Goal: Task Accomplishment & Management: Use online tool/utility

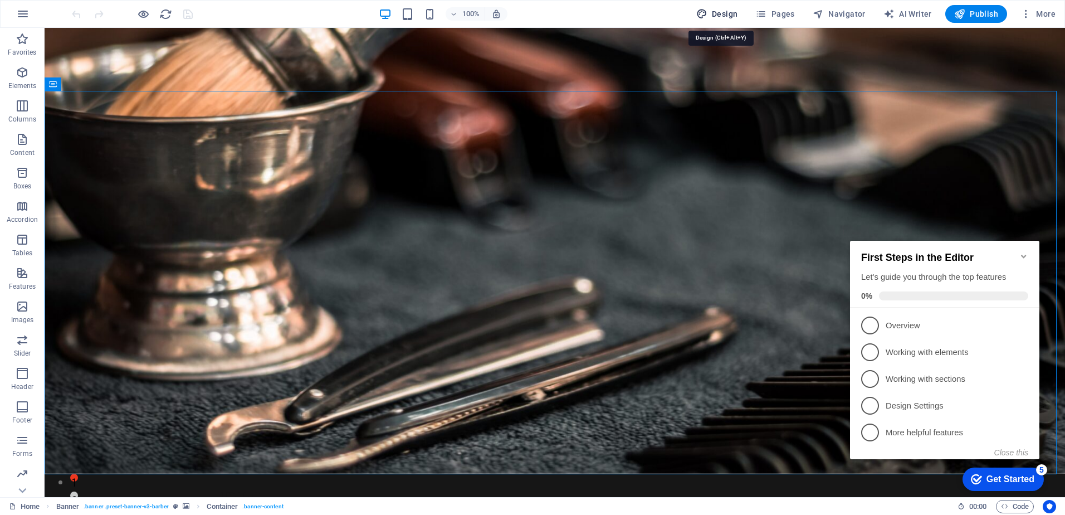
click at [724, 15] on span "Design" at bounding box center [717, 13] width 42 height 11
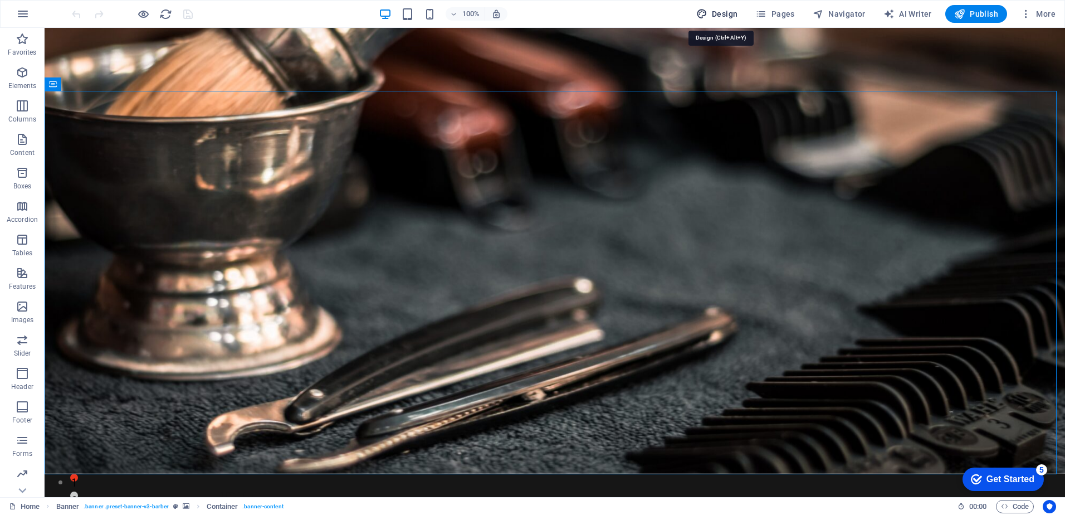
select select "px"
select select "400"
select select "px"
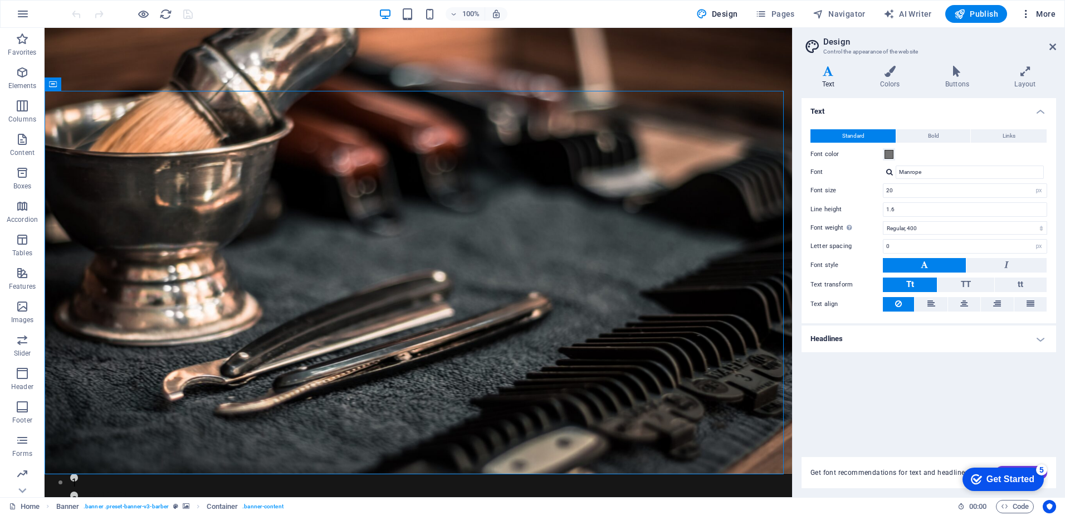
click at [1050, 13] on span "More" at bounding box center [1038, 13] width 35 height 11
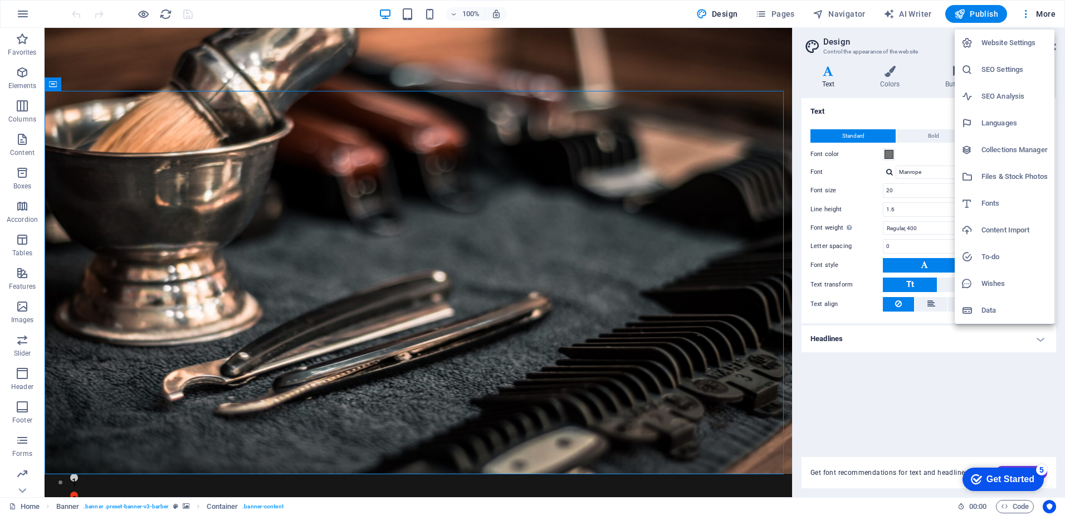
click at [24, 15] on div at bounding box center [532, 257] width 1065 height 515
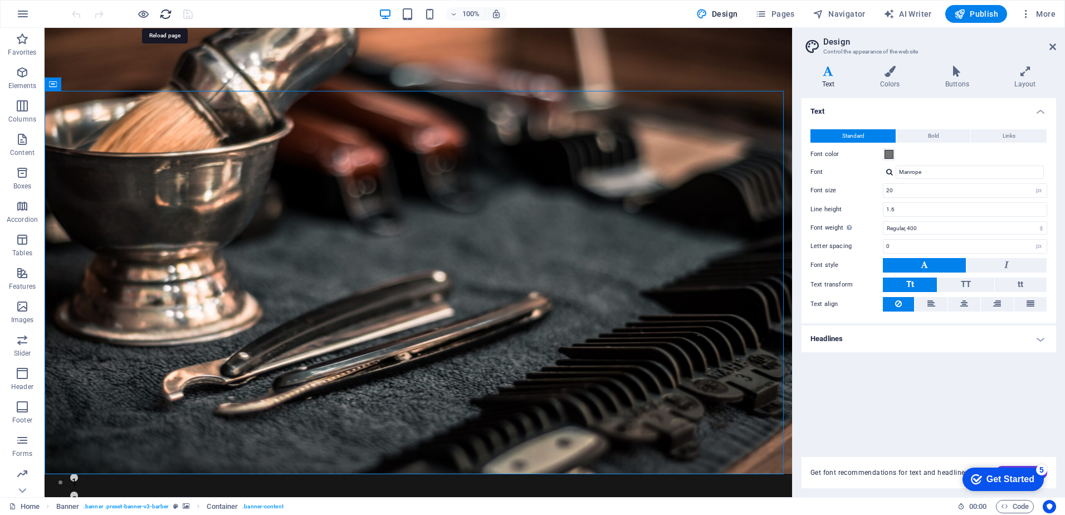
click at [163, 13] on icon "reload" at bounding box center [165, 14] width 13 height 13
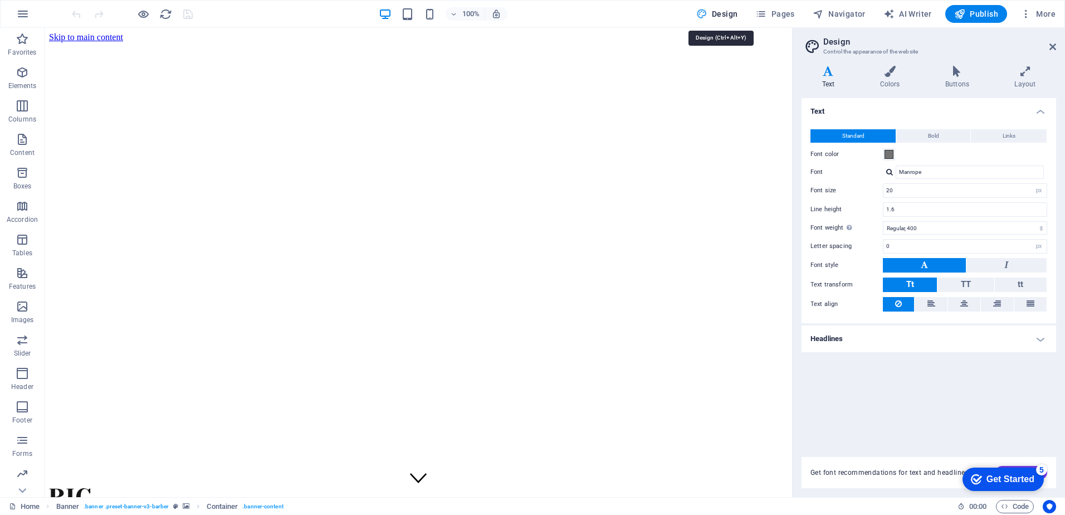
click at [708, 11] on icon "button" at bounding box center [701, 13] width 11 height 11
click at [26, 16] on icon "button" at bounding box center [22, 13] width 13 height 13
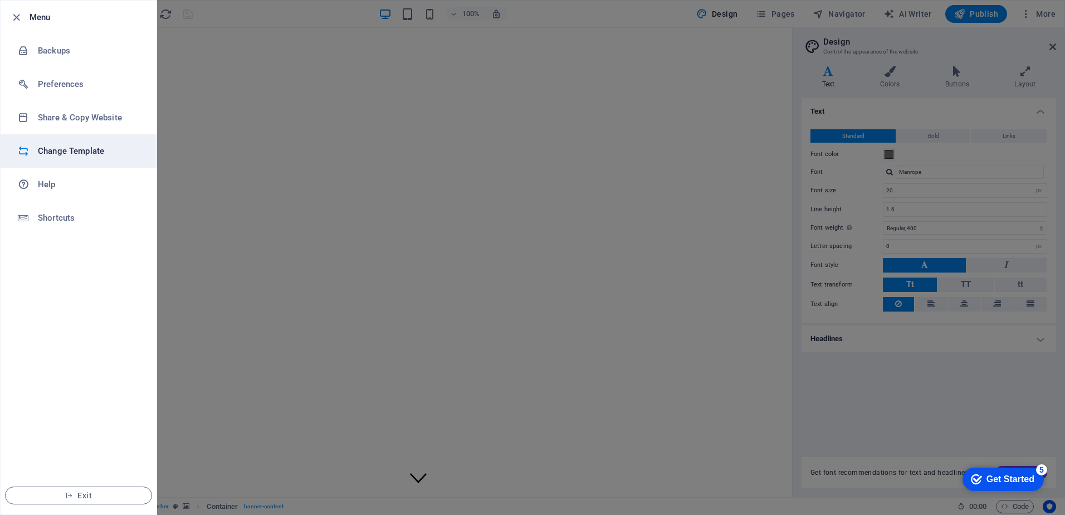
click at [61, 150] on h6 "Change Template" at bounding box center [89, 150] width 103 height 13
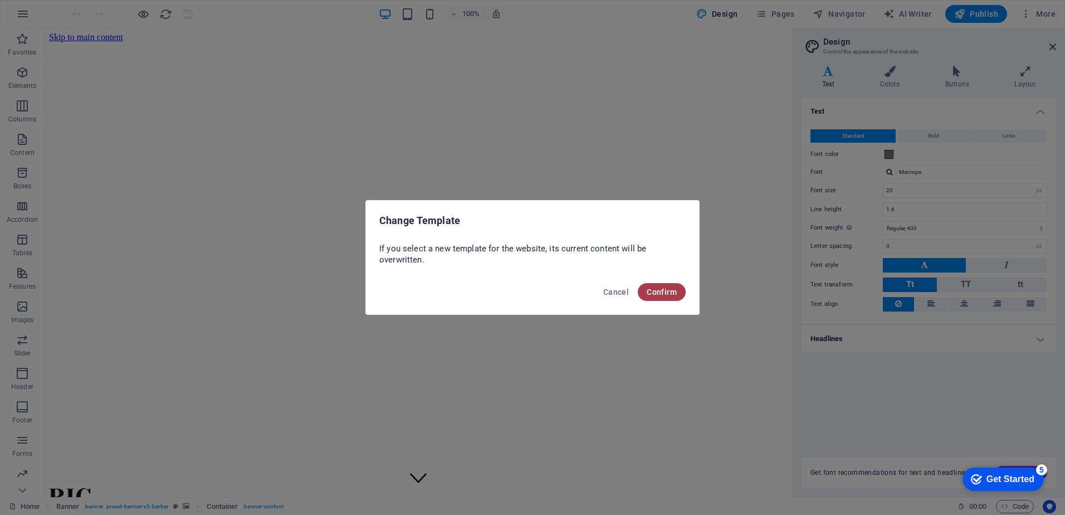
click at [661, 287] on span "Confirm" at bounding box center [662, 291] width 30 height 9
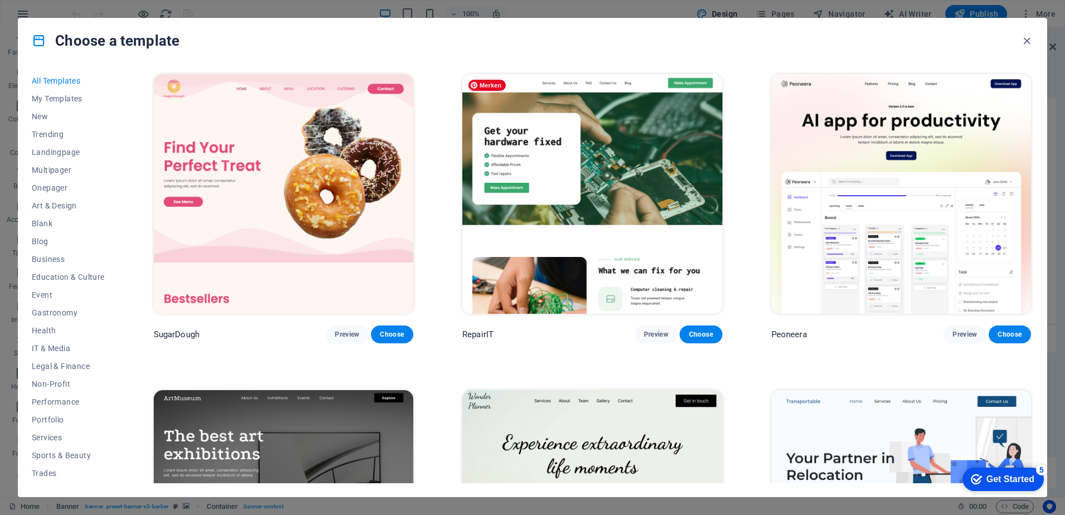
scroll to position [360, 0]
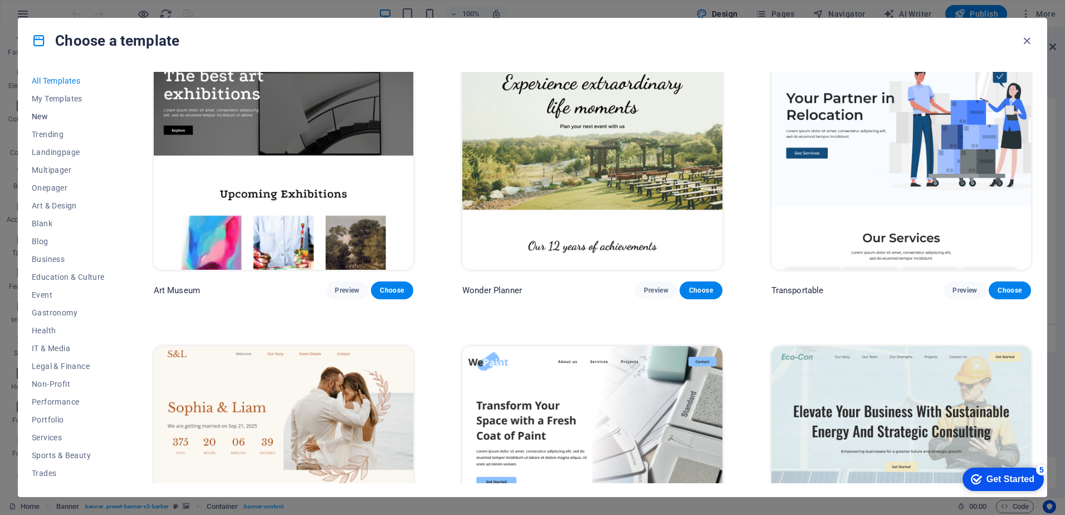
click at [45, 113] on span "New" at bounding box center [68, 116] width 73 height 9
click at [44, 130] on span "Trending" at bounding box center [68, 134] width 73 height 9
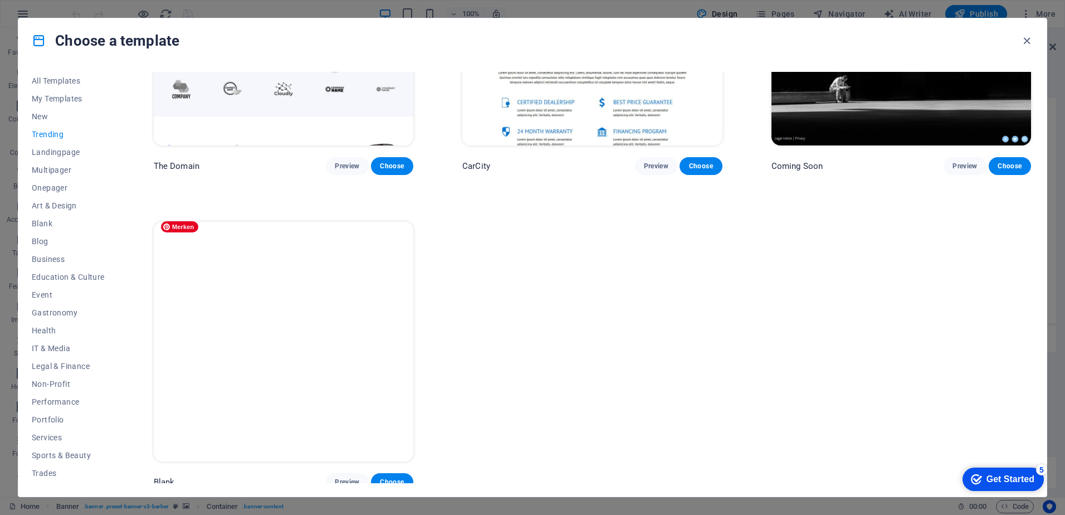
scroll to position [1071, 0]
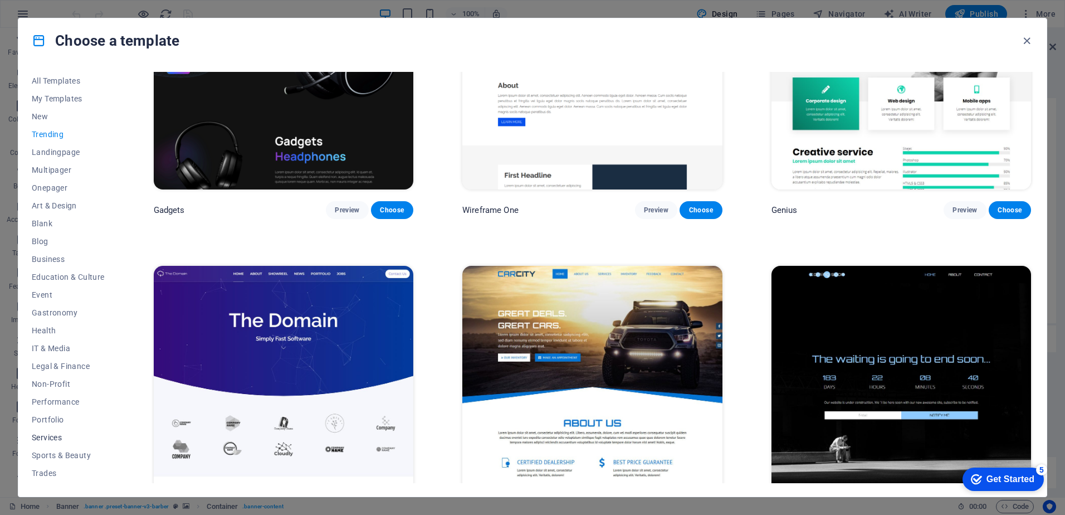
click at [50, 437] on span "Services" at bounding box center [68, 437] width 73 height 9
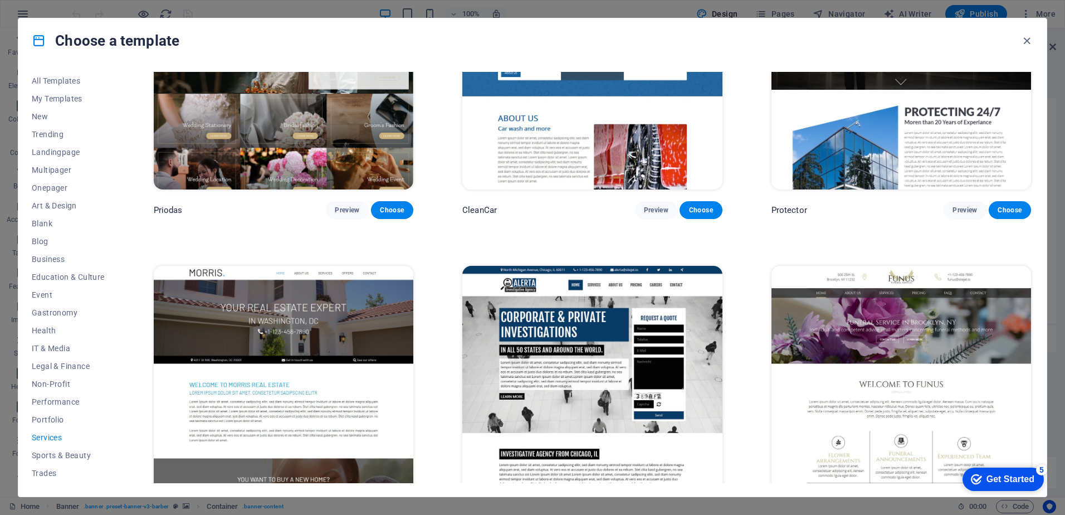
drag, startPoint x: 1060, startPoint y: 335, endPoint x: 1067, endPoint y: 233, distance: 102.2
click at [1065, 233] on html "swiss5stars.com Home Favorites Elements Columns Content Boxes Accordion Tables …" at bounding box center [532, 257] width 1065 height 515
click at [789, 50] on div "Choose a template" at bounding box center [532, 40] width 1028 height 45
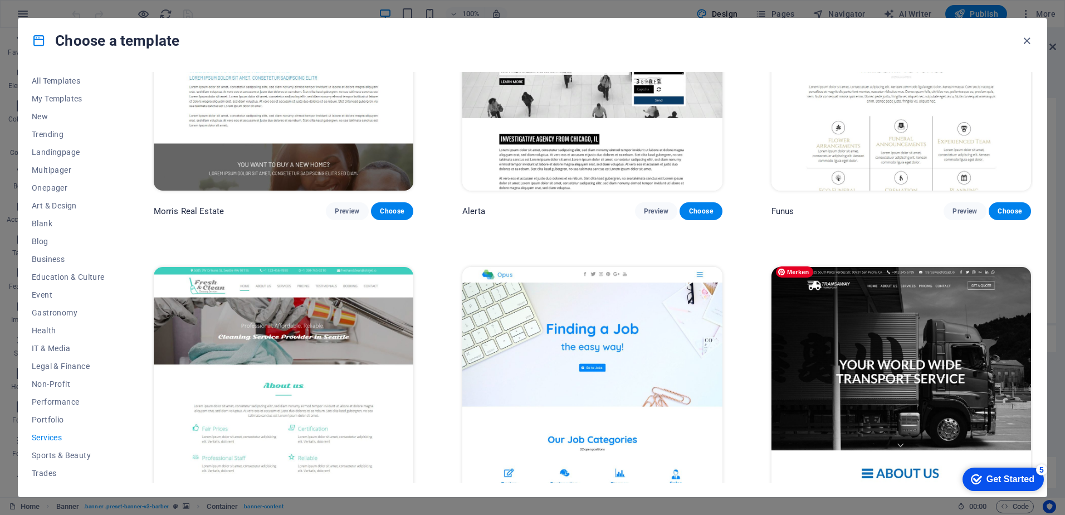
scroll to position [1027, 0]
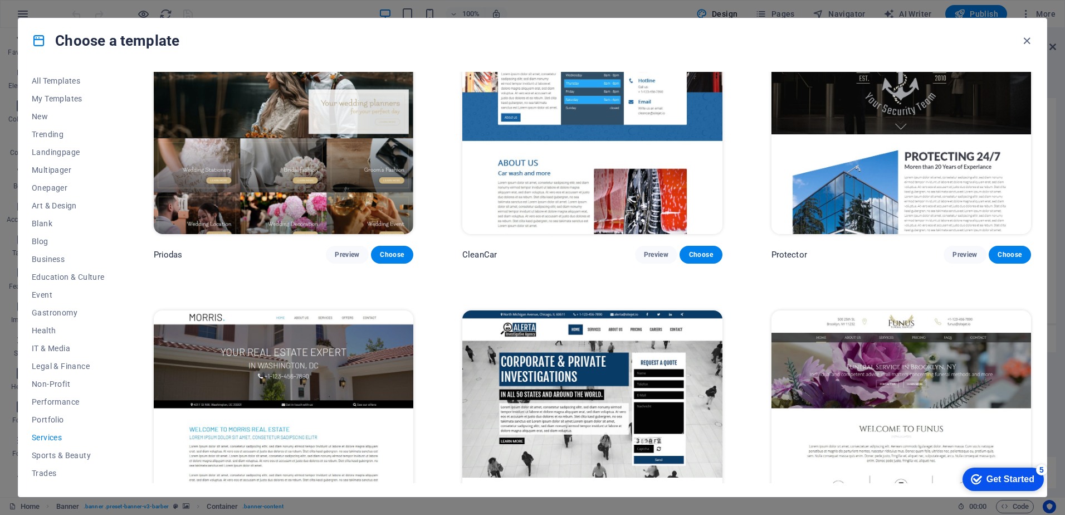
click at [856, 274] on div "RepairIT Preview Choose Transportable Preview Choose Health & Food Preview Choo…" at bounding box center [593, 128] width 882 height 2166
click at [303, 274] on div "RepairIT Preview Choose Transportable Preview Choose Health & Food Preview Choo…" at bounding box center [593, 128] width 882 height 2166
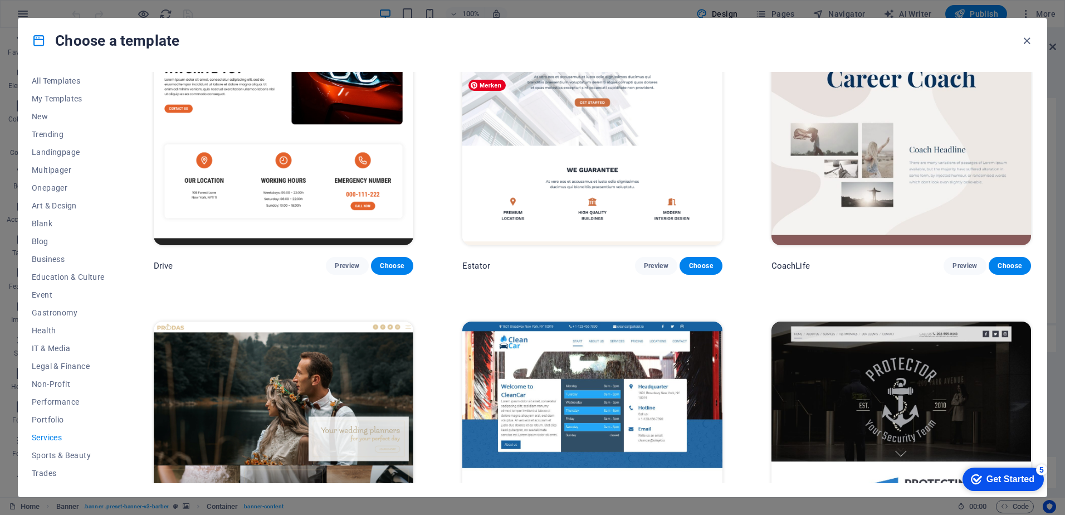
scroll to position [720, 0]
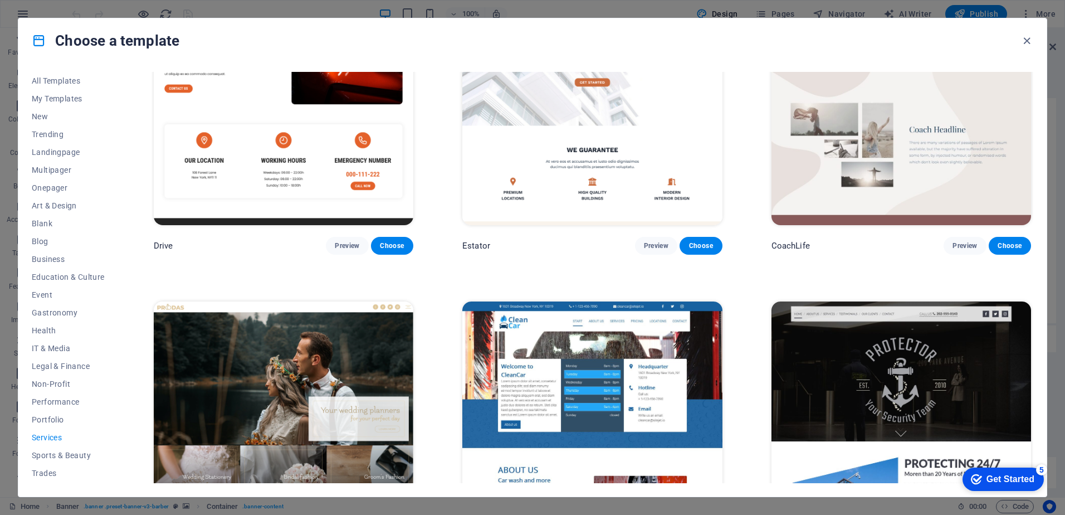
drag, startPoint x: 1033, startPoint y: 274, endPoint x: 1037, endPoint y: 246, distance: 27.5
click at [1037, 246] on div "All Templates My Templates New Trending Landingpage Multipager Onepager Art & D…" at bounding box center [532, 279] width 1028 height 433
drag, startPoint x: 1037, startPoint y: 246, endPoint x: 1046, endPoint y: 259, distance: 15.5
click at [1046, 259] on div "All Templates My Templates New Trending Landingpage Multipager Onepager Art & D…" at bounding box center [532, 279] width 1028 height 433
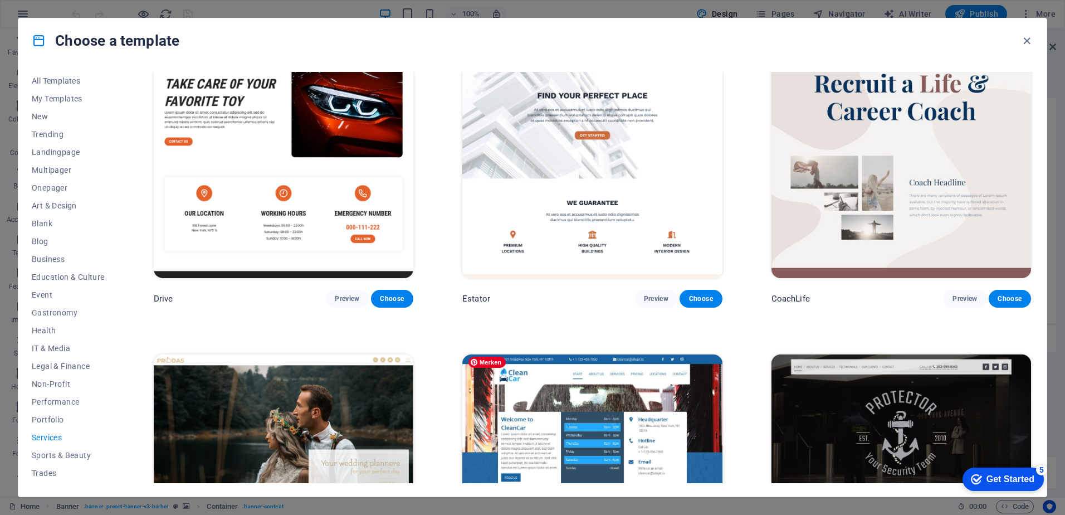
scroll to position [1027, 0]
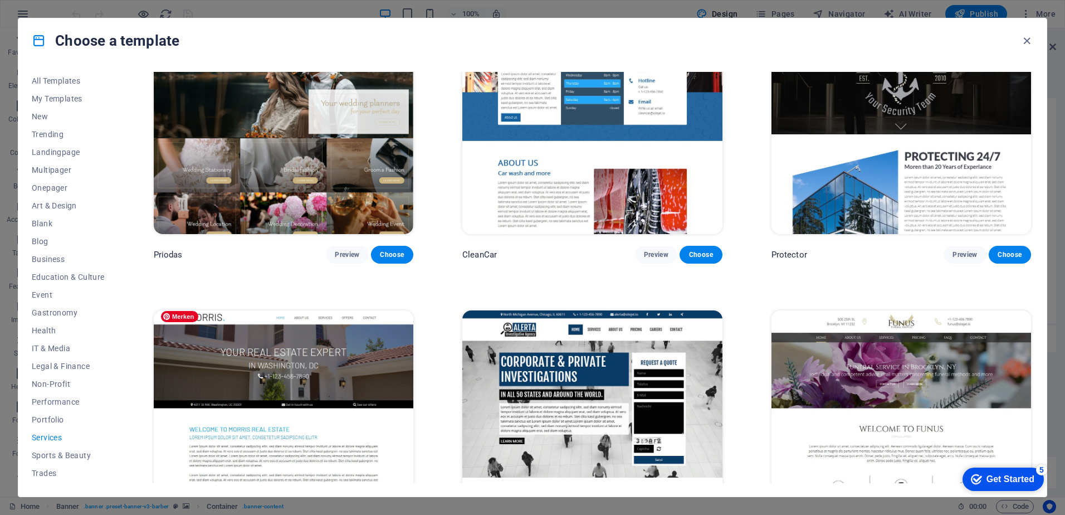
click at [377, 365] on img at bounding box center [284, 430] width 260 height 240
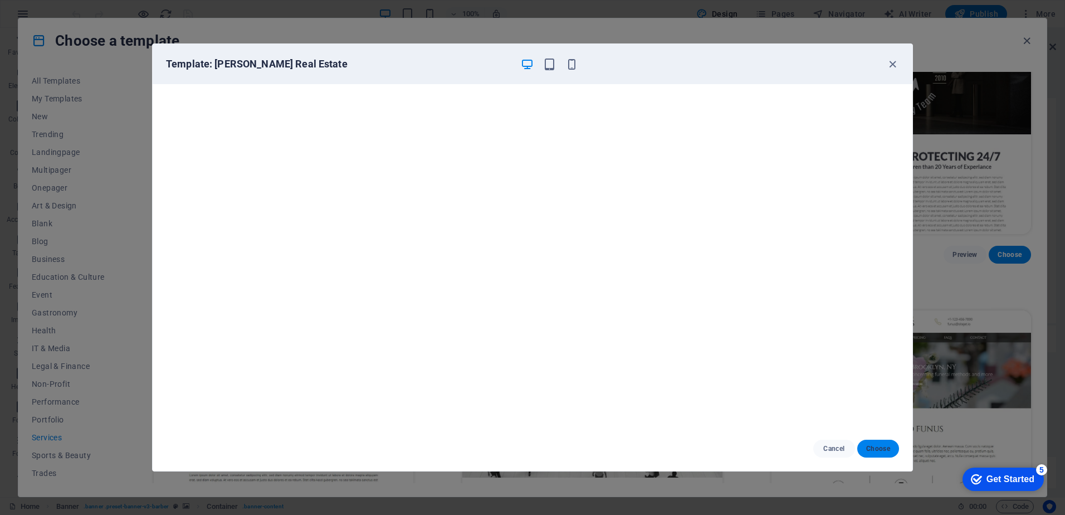
click at [875, 447] on span "Choose" at bounding box center [878, 448] width 24 height 9
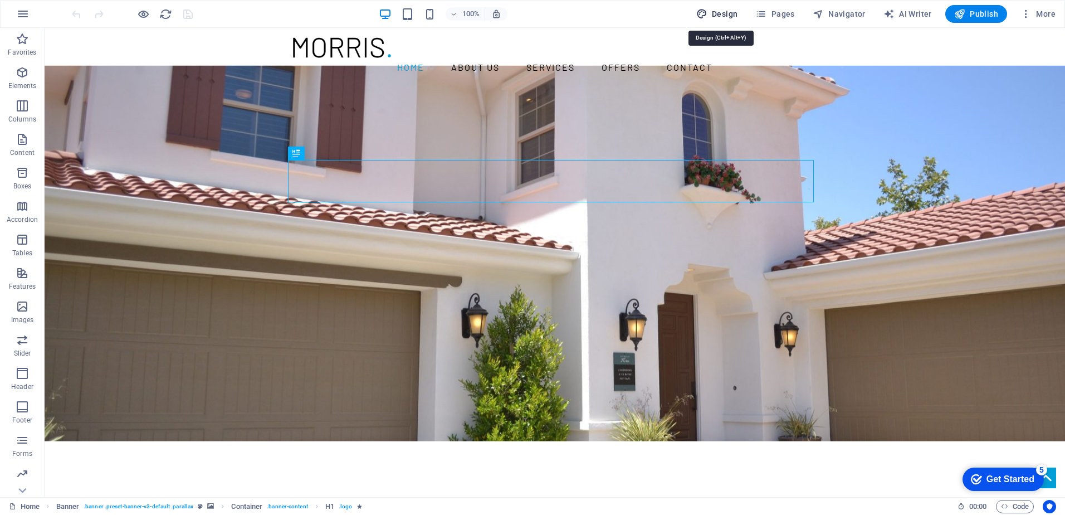
click at [726, 13] on span "Design" at bounding box center [717, 13] width 42 height 11
select select "rem"
select select "300"
select select "px"
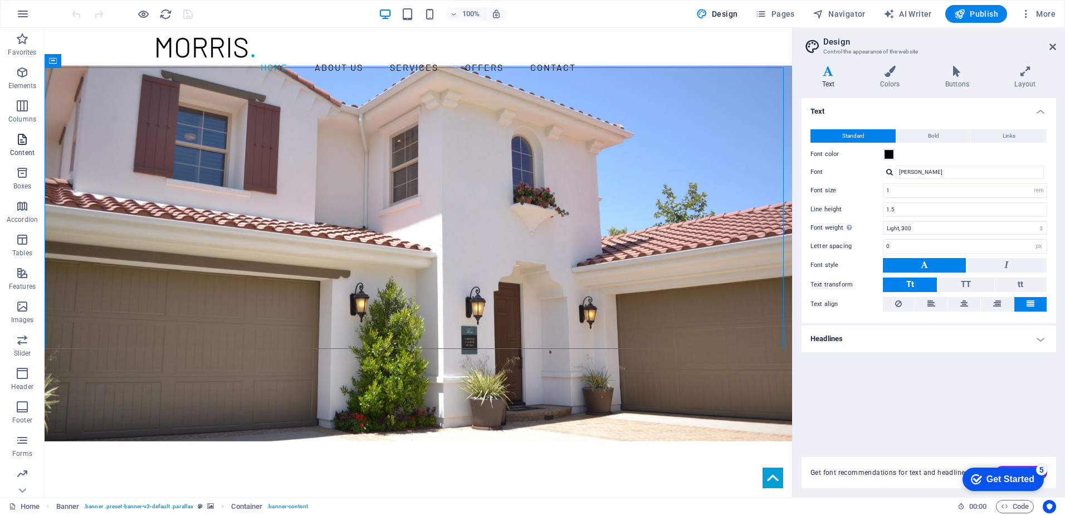
click at [22, 143] on icon "button" at bounding box center [22, 139] width 13 height 13
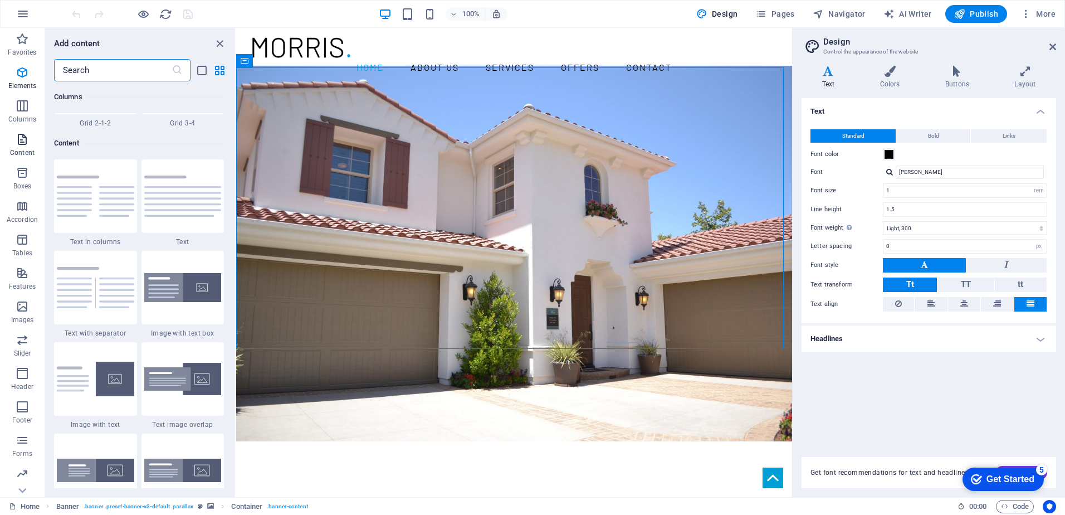
scroll to position [1949, 0]
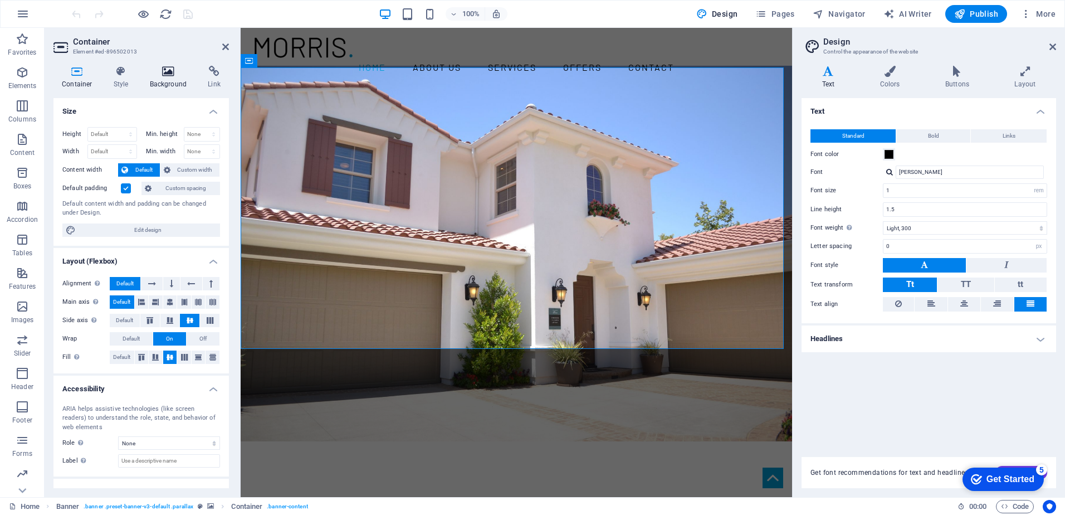
click at [174, 74] on icon at bounding box center [169, 71] width 54 height 11
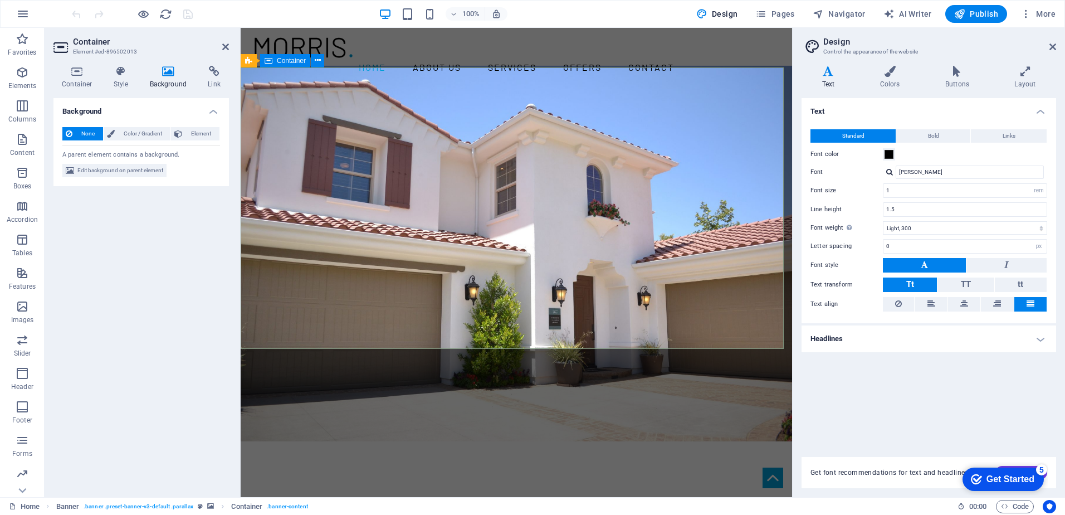
click at [21, 308] on icon "button" at bounding box center [22, 306] width 13 height 13
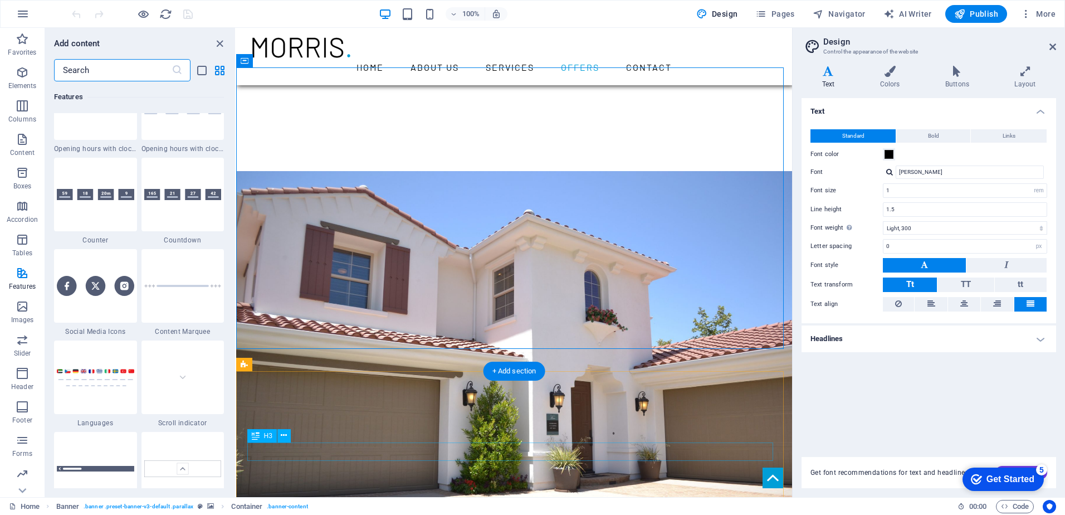
scroll to position [1231, 0]
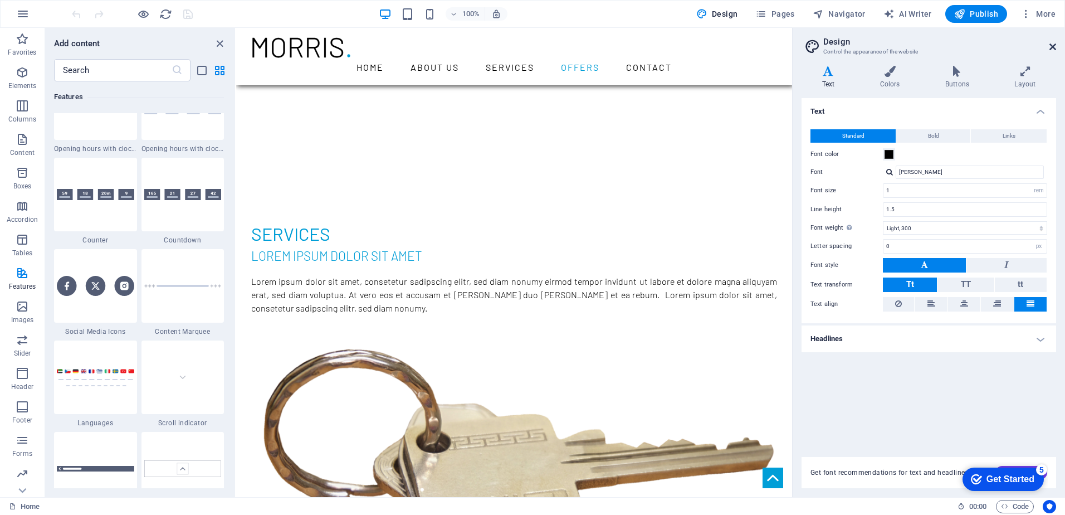
click at [1051, 45] on icon at bounding box center [1053, 46] width 7 height 9
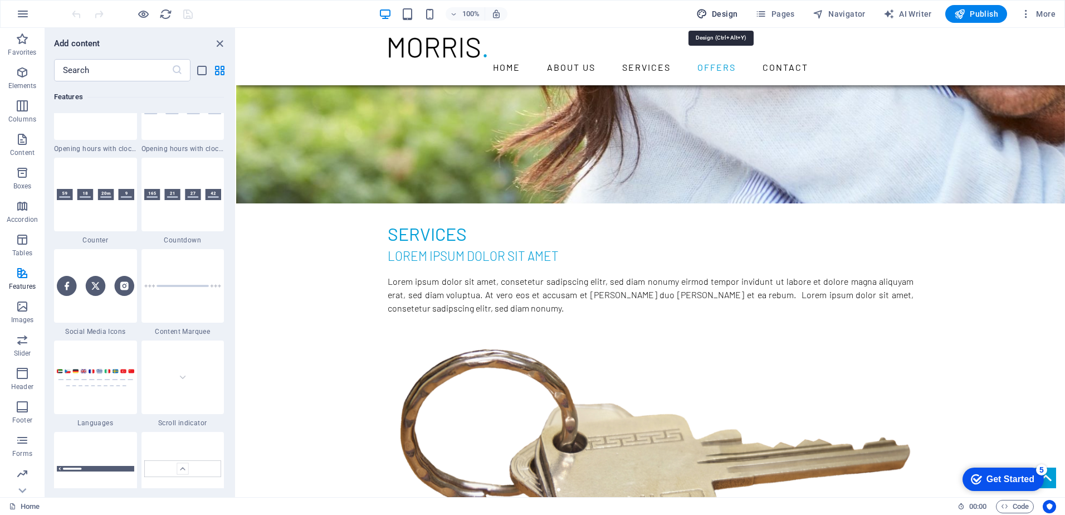
click at [708, 11] on icon "button" at bounding box center [701, 13] width 11 height 11
select select "rem"
select select "300"
select select "px"
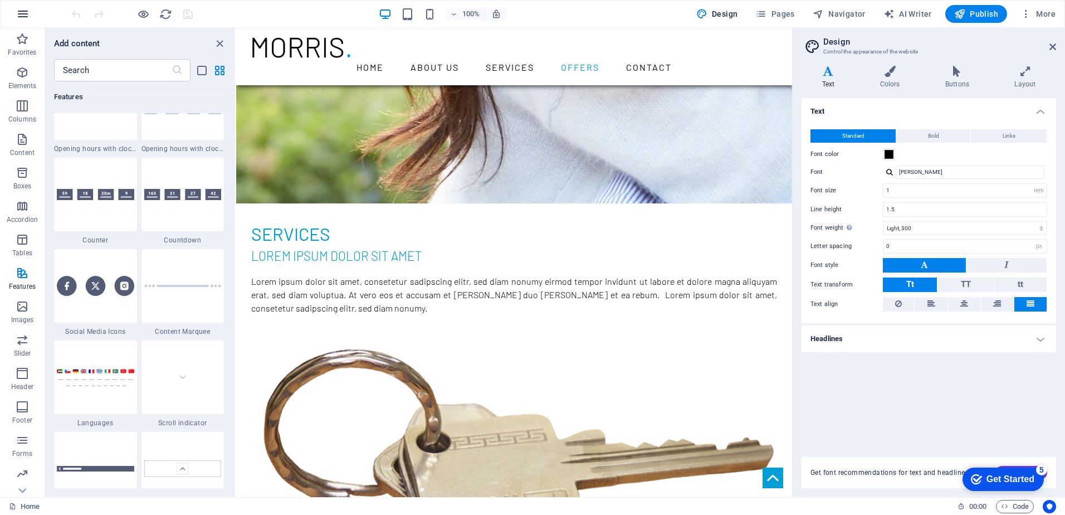
click at [19, 11] on icon "button" at bounding box center [22, 13] width 13 height 13
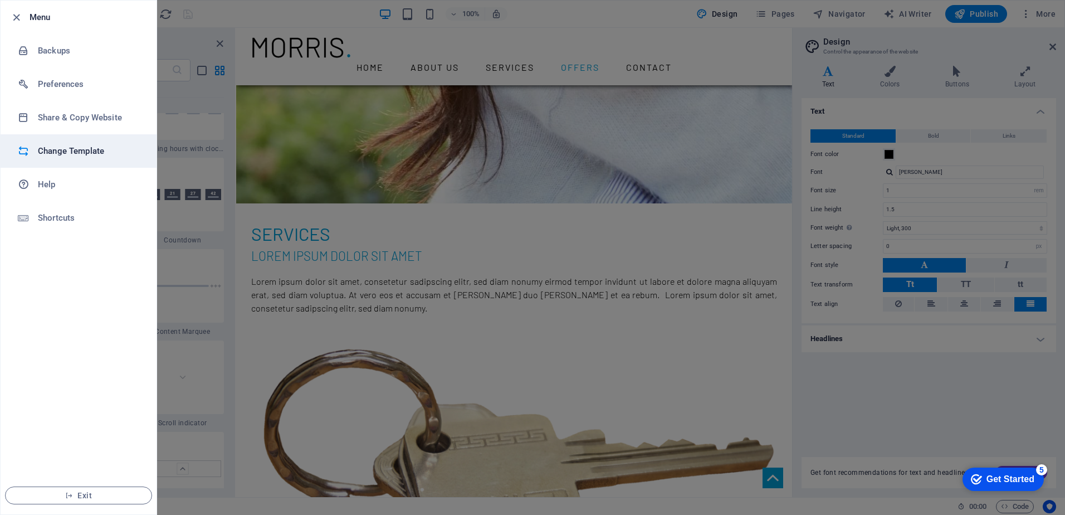
click at [82, 149] on h6 "Change Template" at bounding box center [89, 150] width 103 height 13
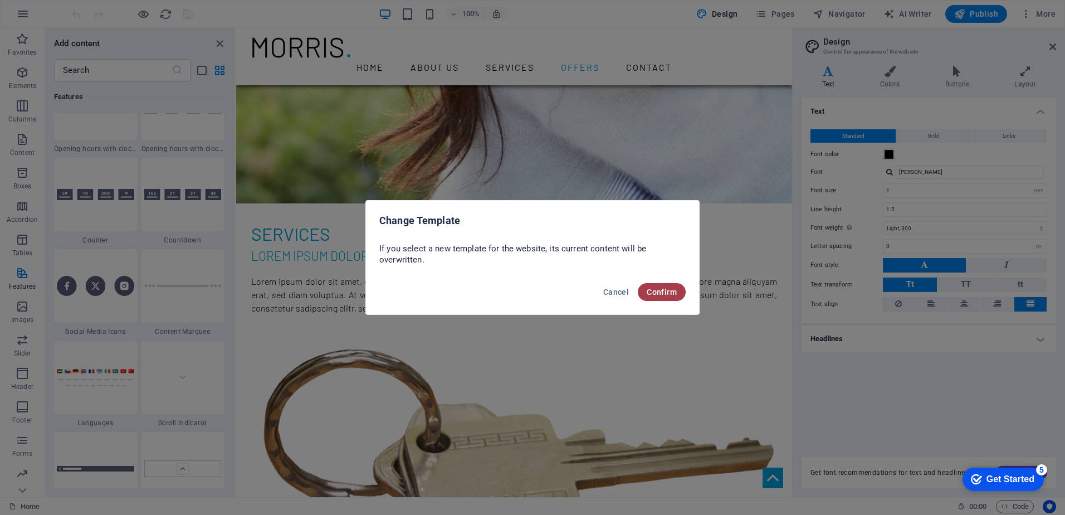
click at [656, 289] on span "Confirm" at bounding box center [662, 291] width 30 height 9
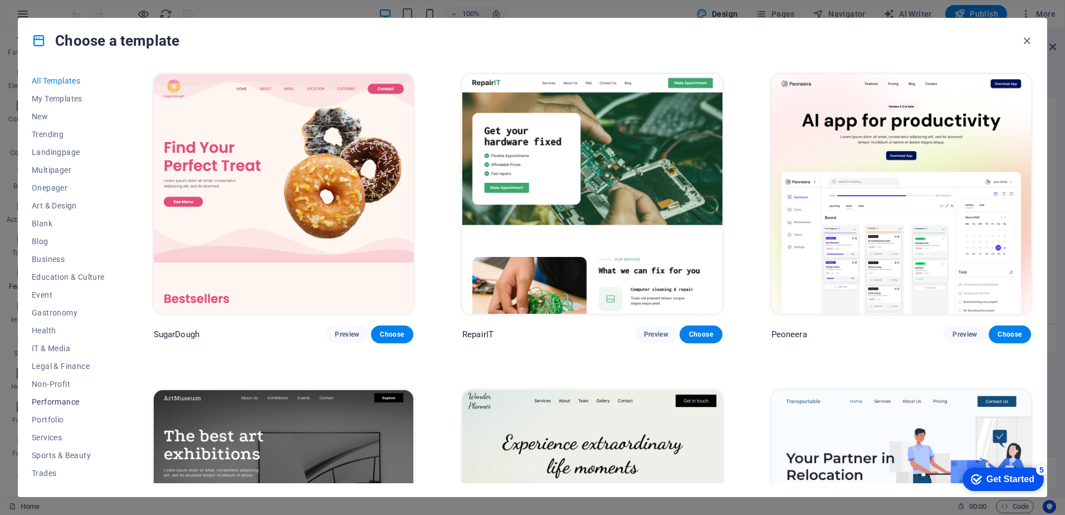
scroll to position [35, 0]
click at [50, 400] on span "Services" at bounding box center [68, 402] width 73 height 9
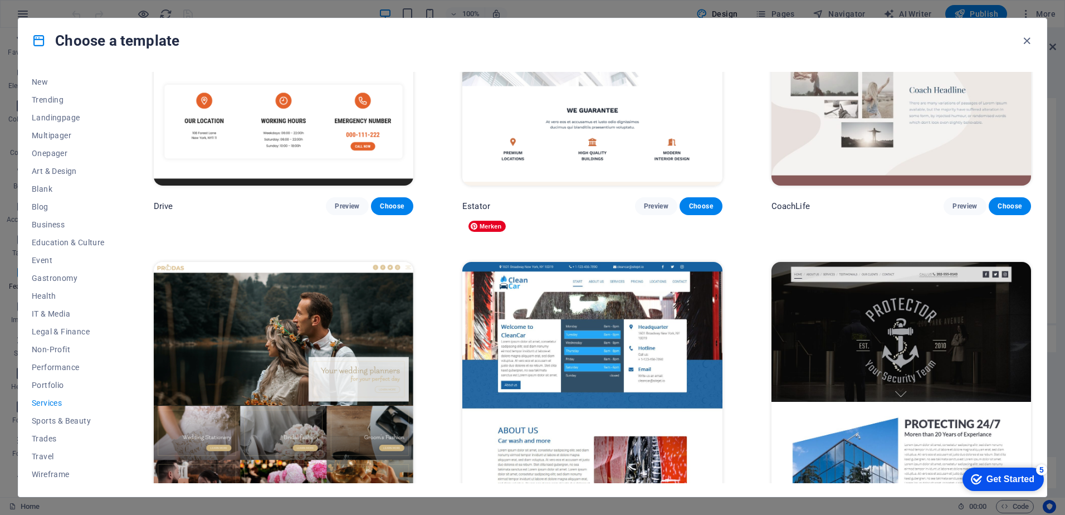
scroll to position [667, 0]
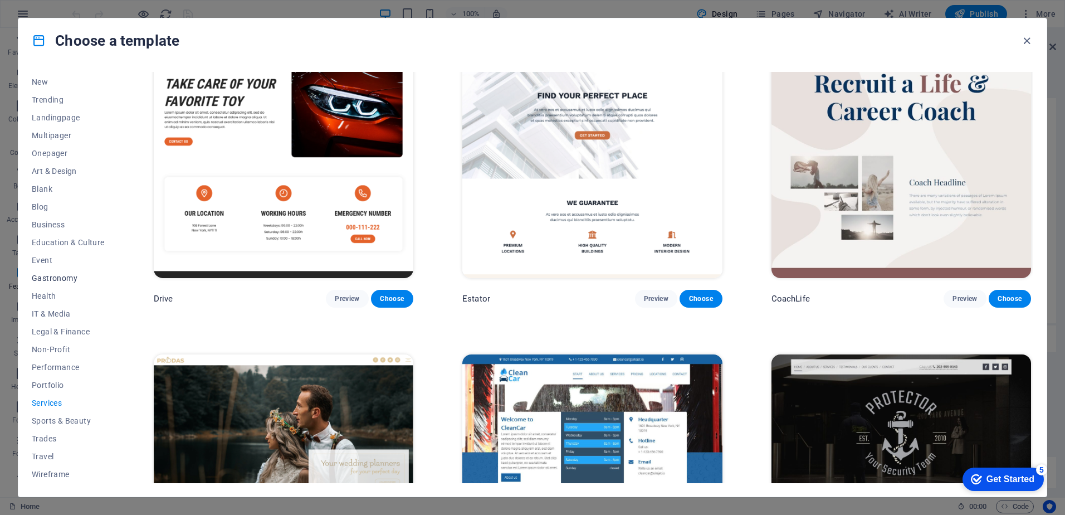
click at [63, 276] on span "Gastronomy" at bounding box center [68, 278] width 73 height 9
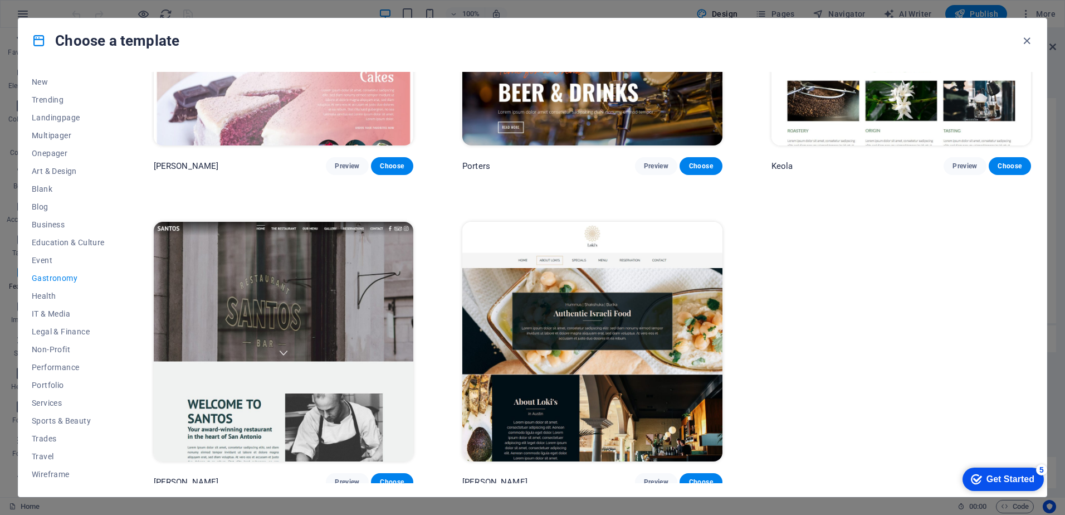
scroll to position [1071, 0]
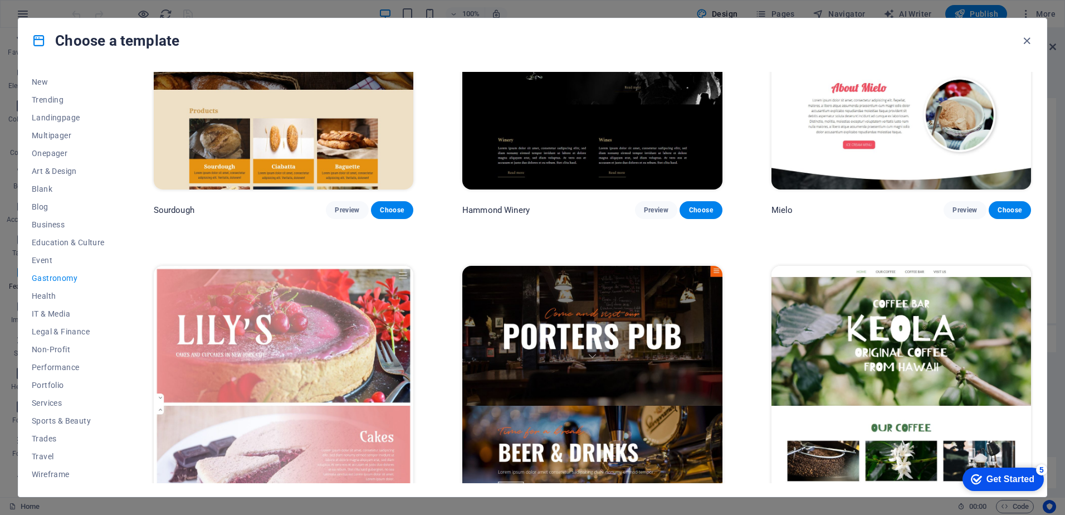
drag, startPoint x: 1033, startPoint y: 327, endPoint x: 1048, endPoint y: 274, distance: 54.9
click at [1048, 274] on div "Choose a template All Templates My Templates New Trending Landingpage Multipage…" at bounding box center [532, 257] width 1065 height 515
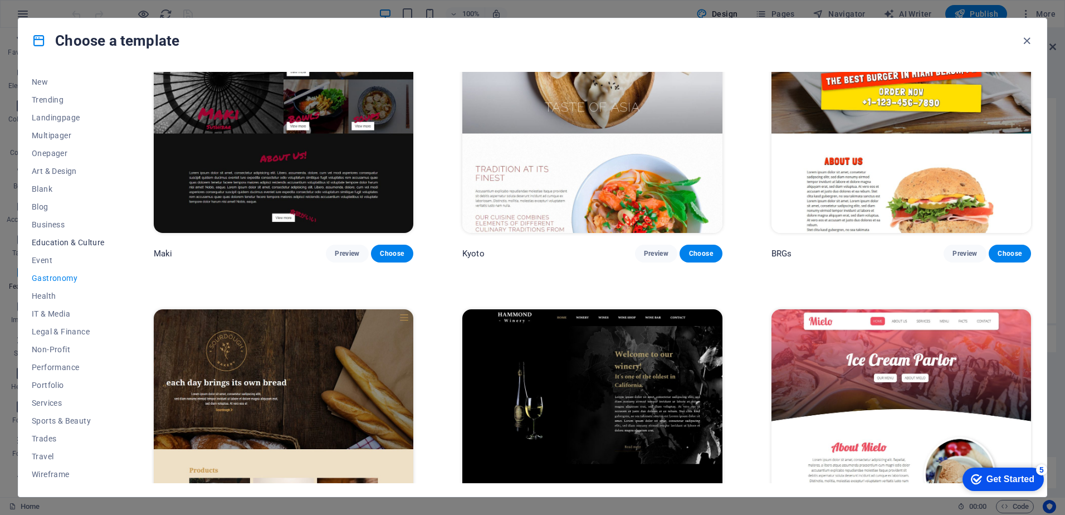
click at [41, 238] on span "Education & Culture" at bounding box center [68, 242] width 73 height 9
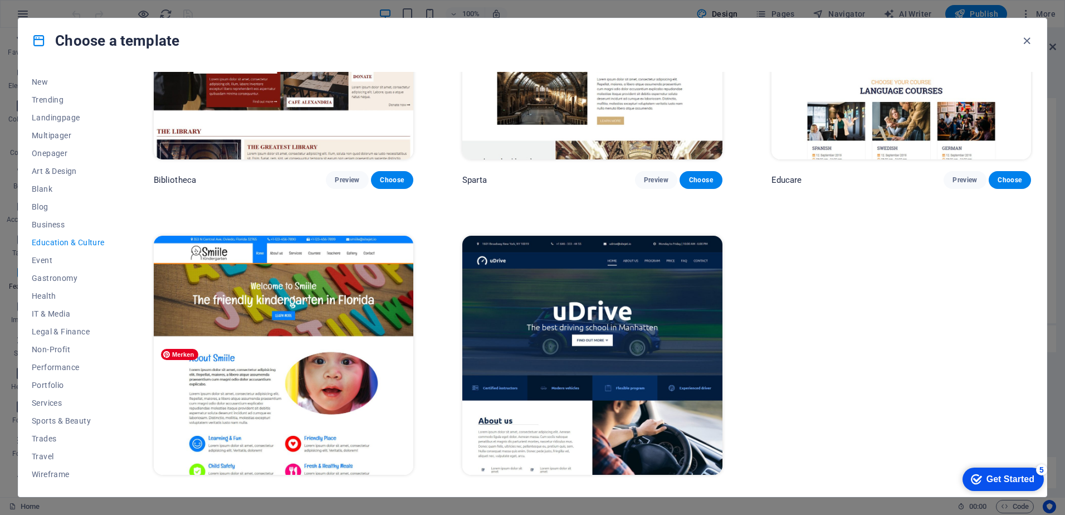
scroll to position [488, 0]
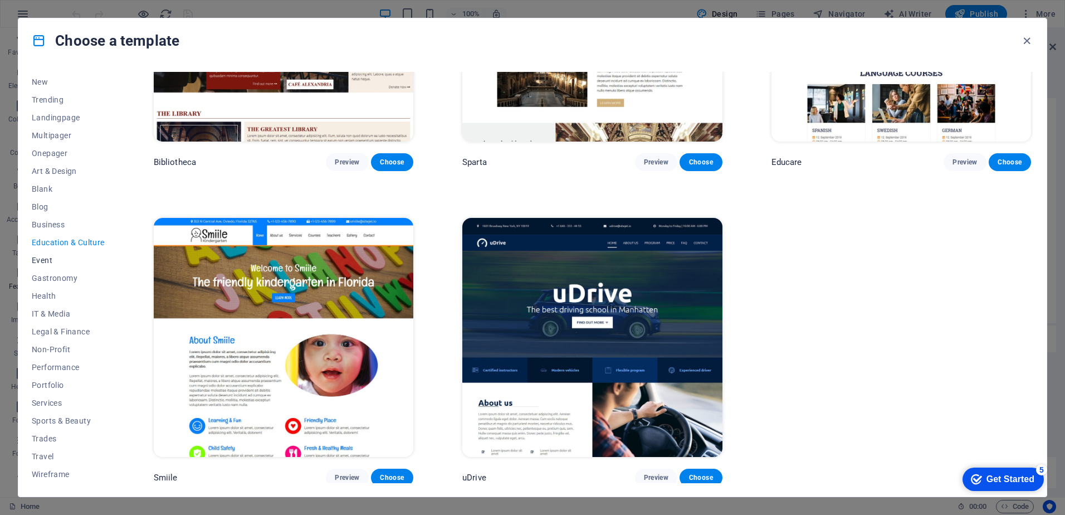
click at [44, 259] on span "Event" at bounding box center [68, 260] width 73 height 9
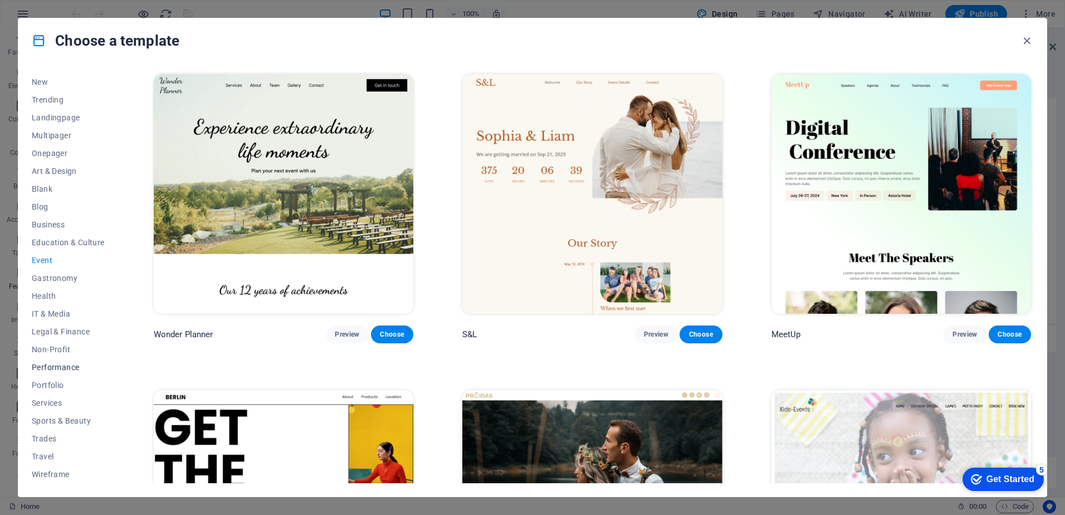
click at [57, 365] on span "Performance" at bounding box center [68, 367] width 73 height 9
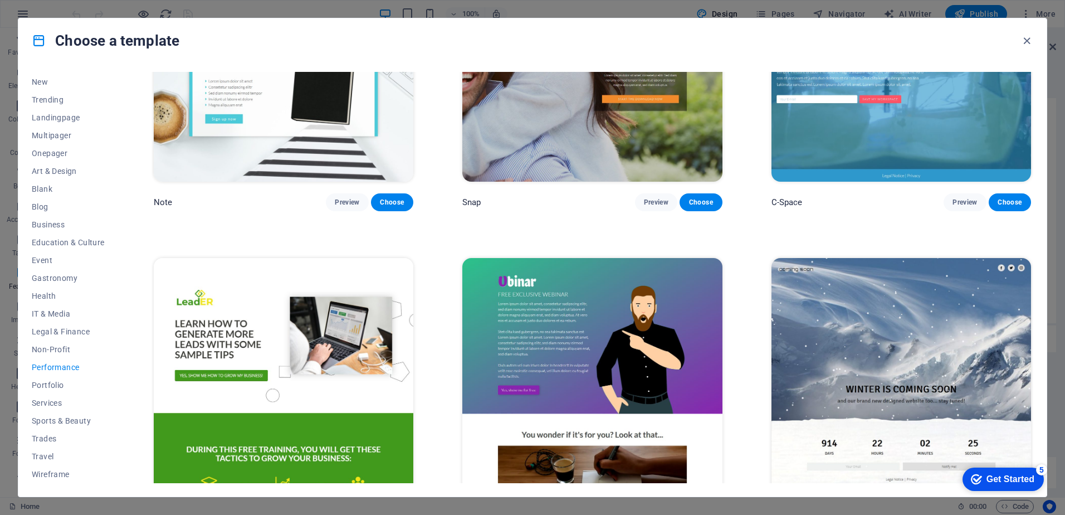
scroll to position [1431, 0]
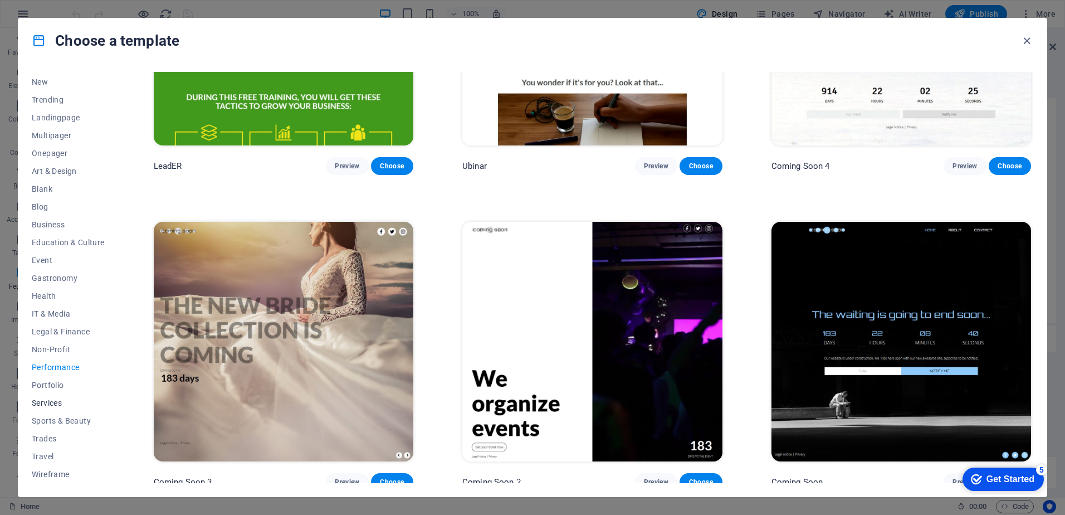
click at [52, 401] on span "Services" at bounding box center [68, 402] width 73 height 9
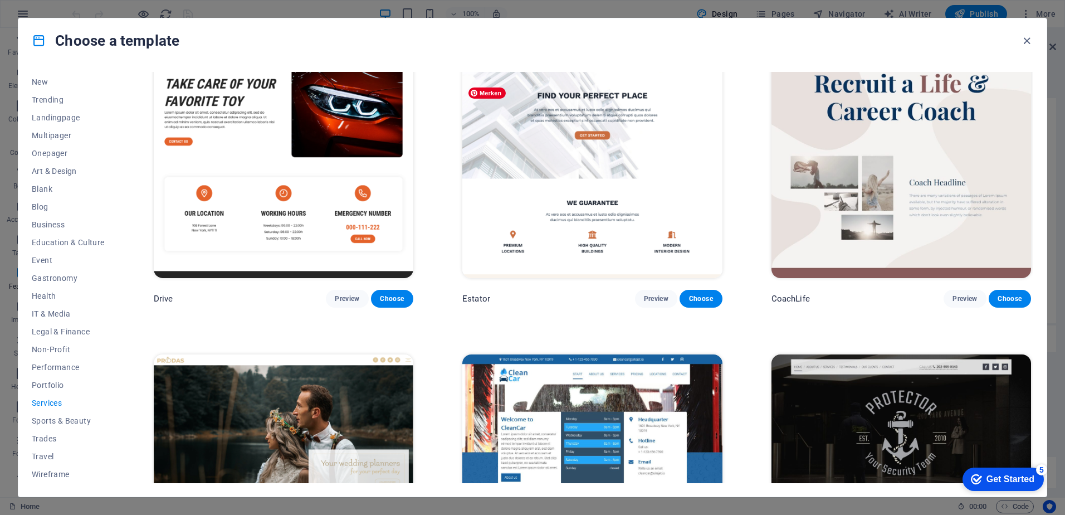
scroll to position [1027, 0]
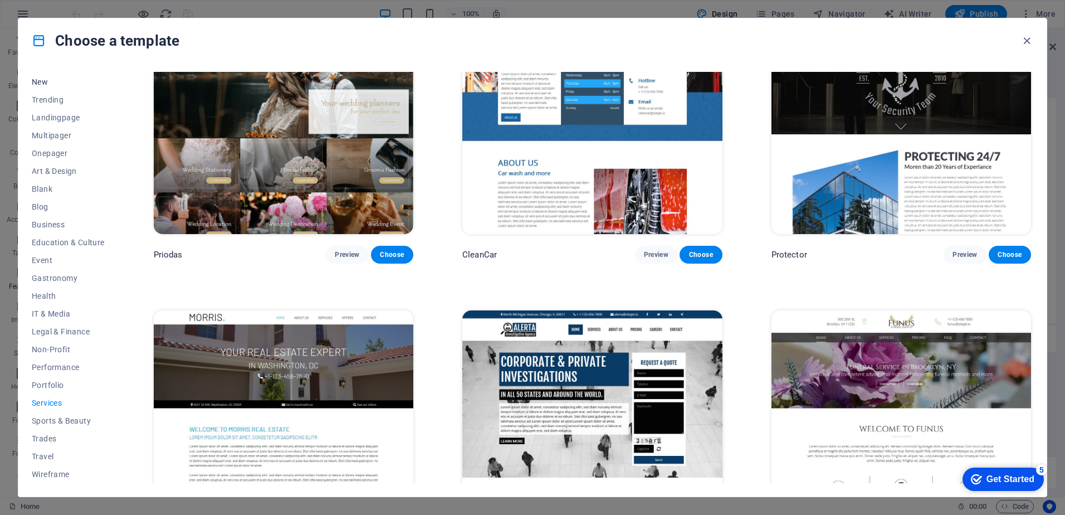
click at [42, 80] on span "New" at bounding box center [68, 81] width 73 height 9
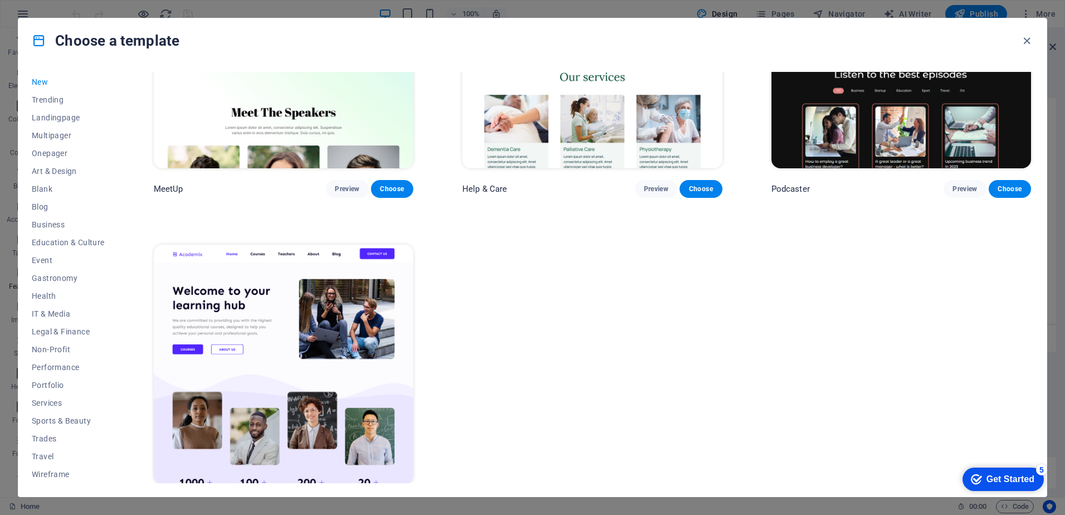
scroll to position [1117, 0]
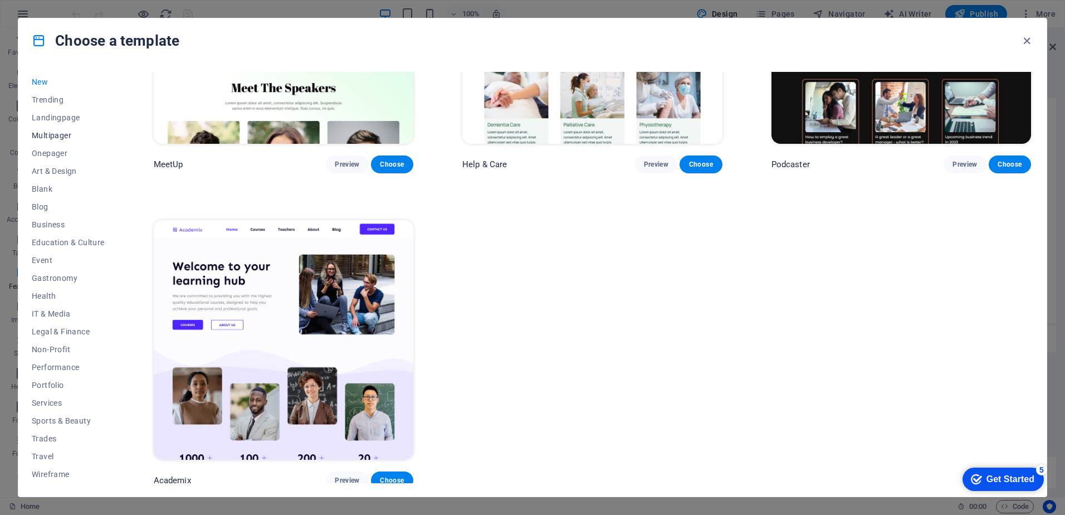
click at [49, 134] on span "Multipager" at bounding box center [68, 135] width 73 height 9
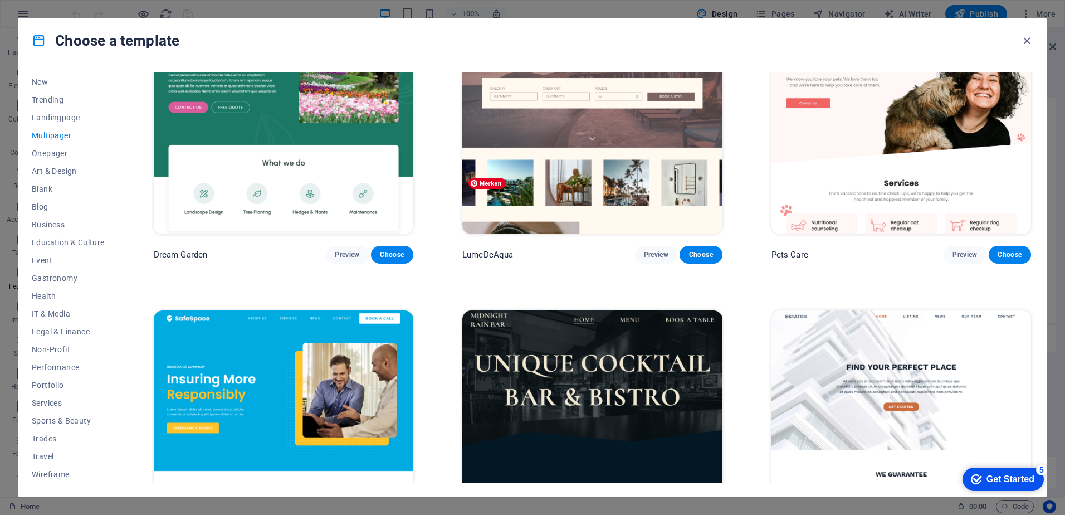
scroll to position [1439, 0]
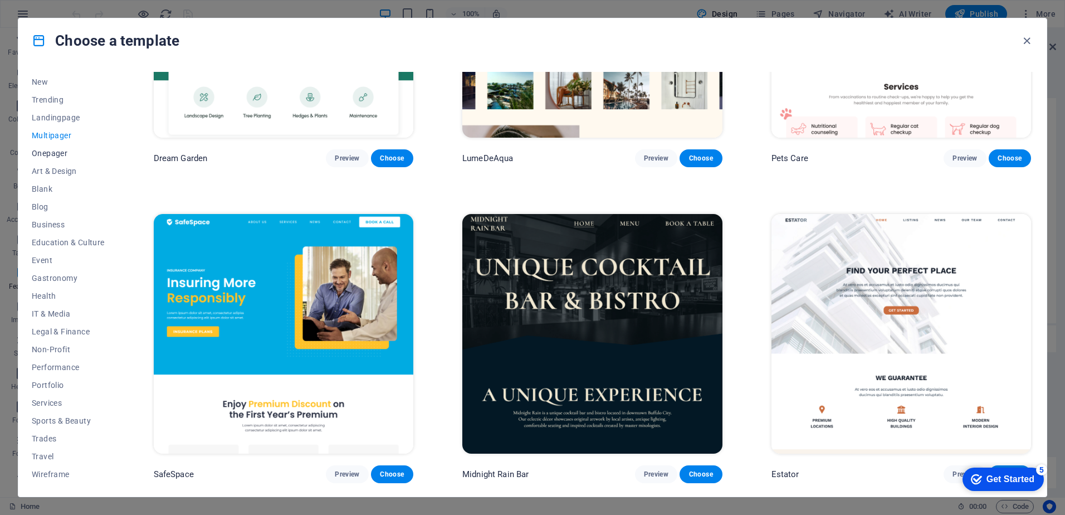
click at [46, 157] on span "Onepager" at bounding box center [68, 153] width 73 height 9
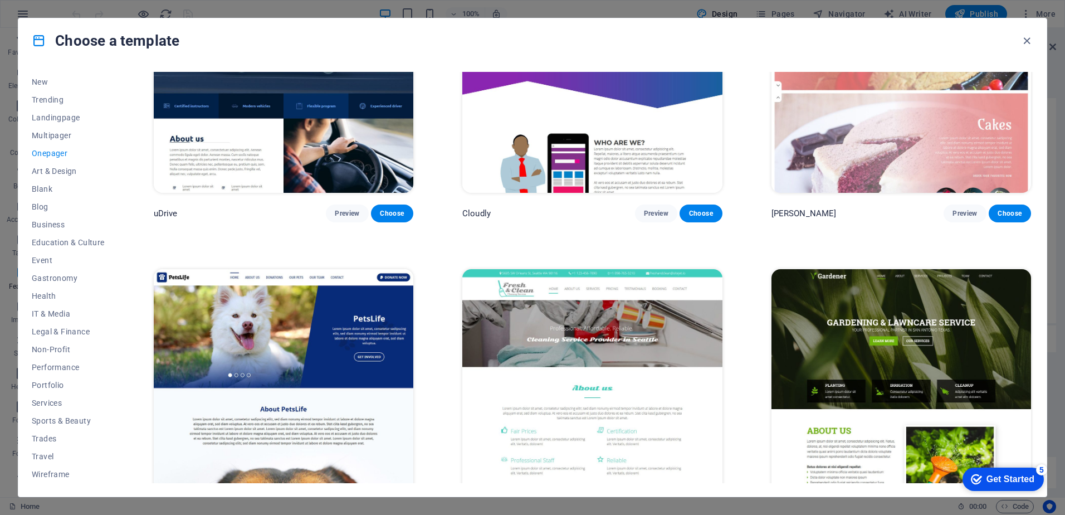
scroll to position [5217, 0]
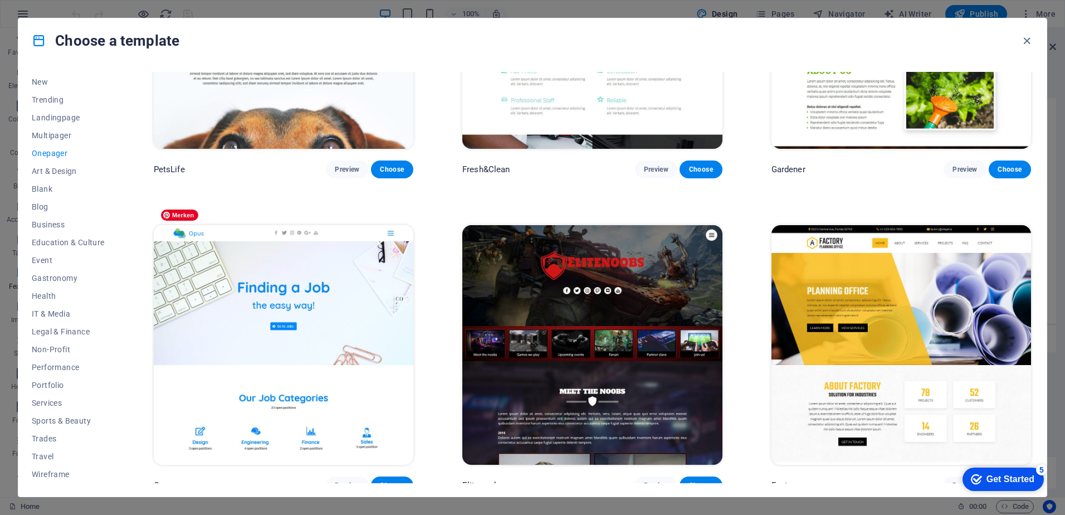
click at [248, 301] on img at bounding box center [284, 345] width 260 height 240
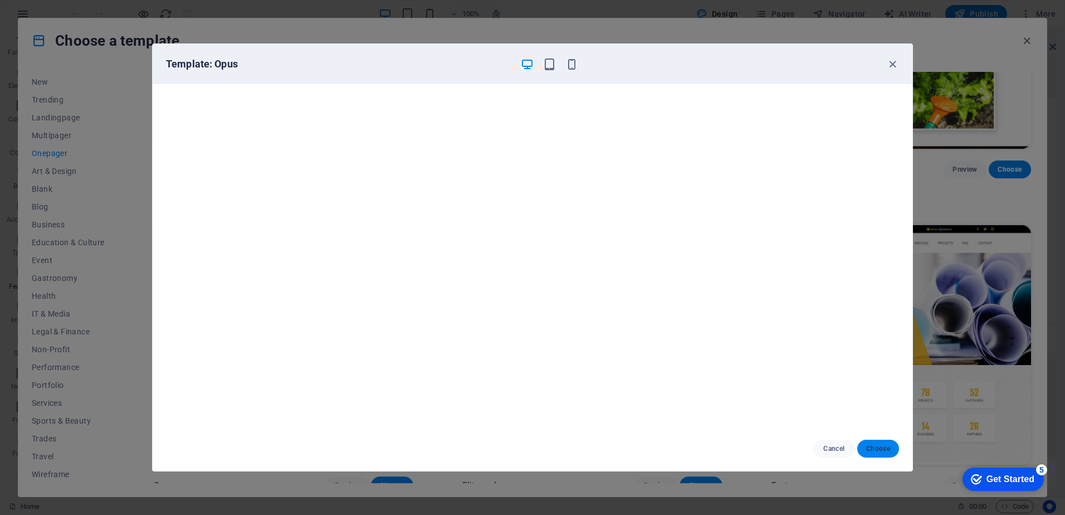
click at [873, 448] on span "Choose" at bounding box center [878, 448] width 24 height 9
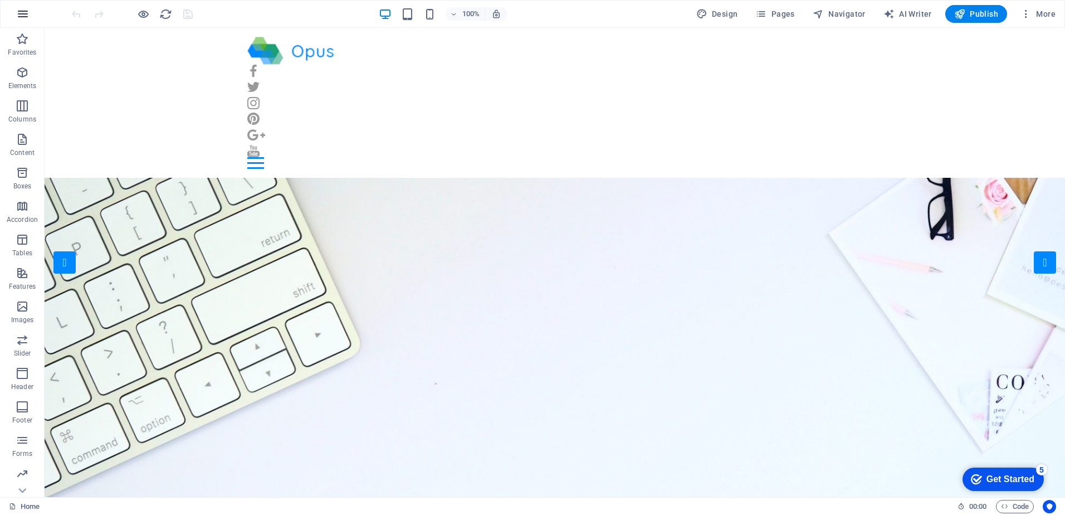
click at [23, 14] on icon "button" at bounding box center [22, 13] width 13 height 13
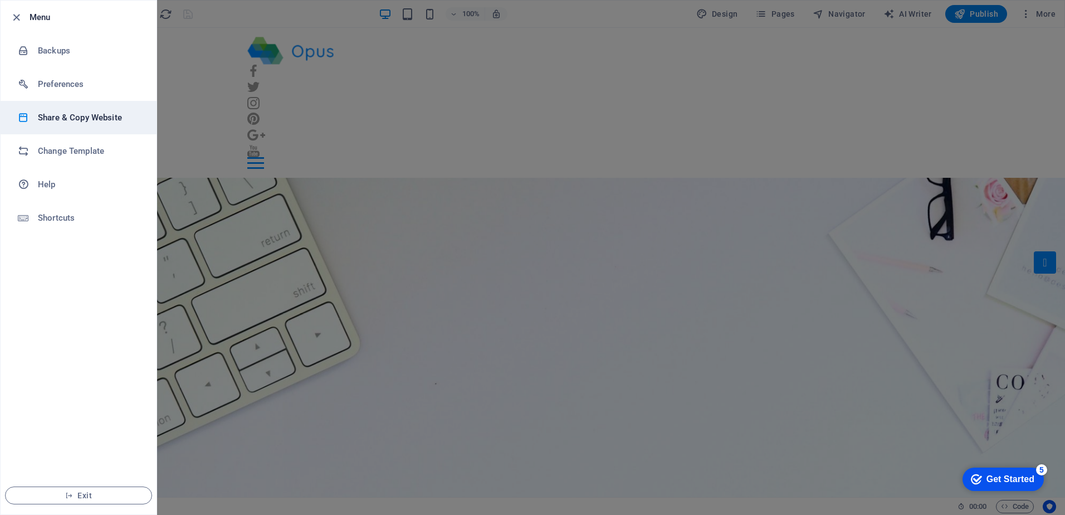
click at [61, 118] on h6 "Share & Copy Website" at bounding box center [89, 117] width 103 height 13
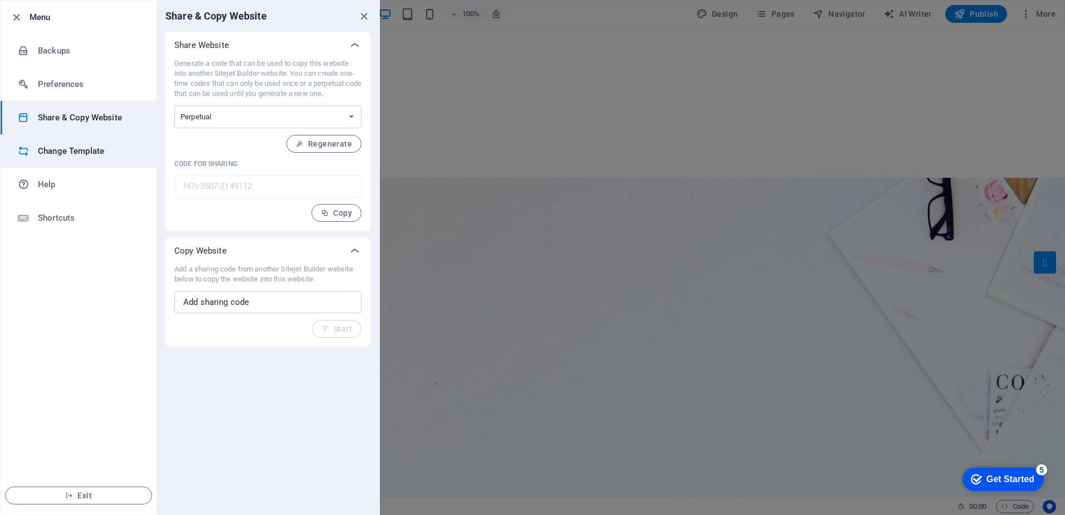
click at [62, 149] on h6 "Change Template" at bounding box center [89, 150] width 103 height 13
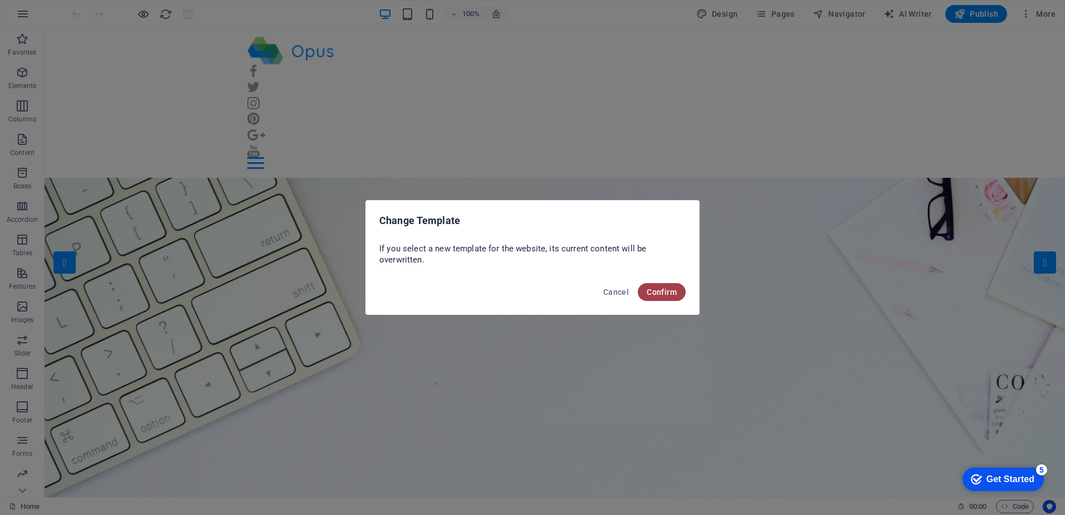
click at [659, 288] on span "Confirm" at bounding box center [662, 291] width 30 height 9
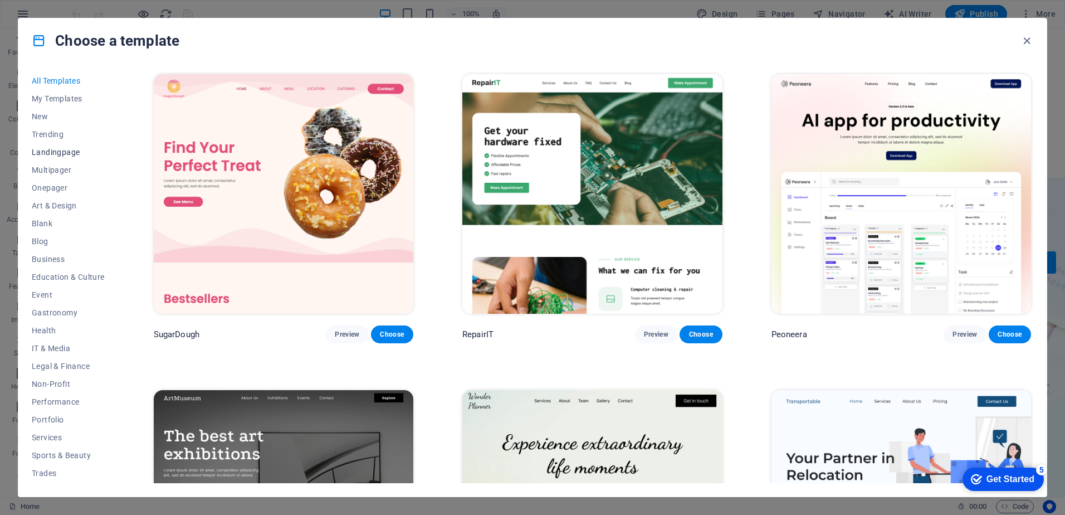
click at [58, 149] on span "Landingpage" at bounding box center [68, 152] width 73 height 9
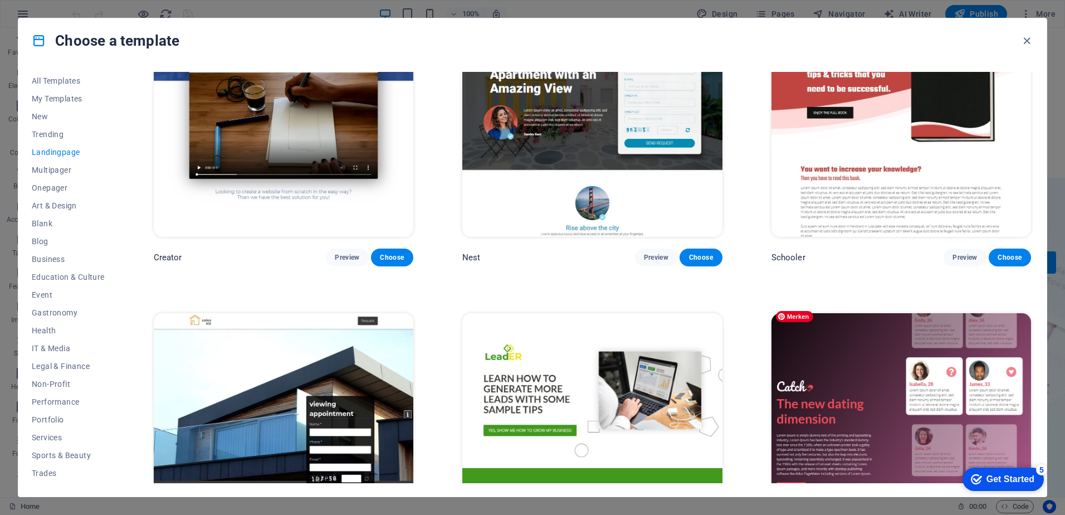
scroll to position [1296, 0]
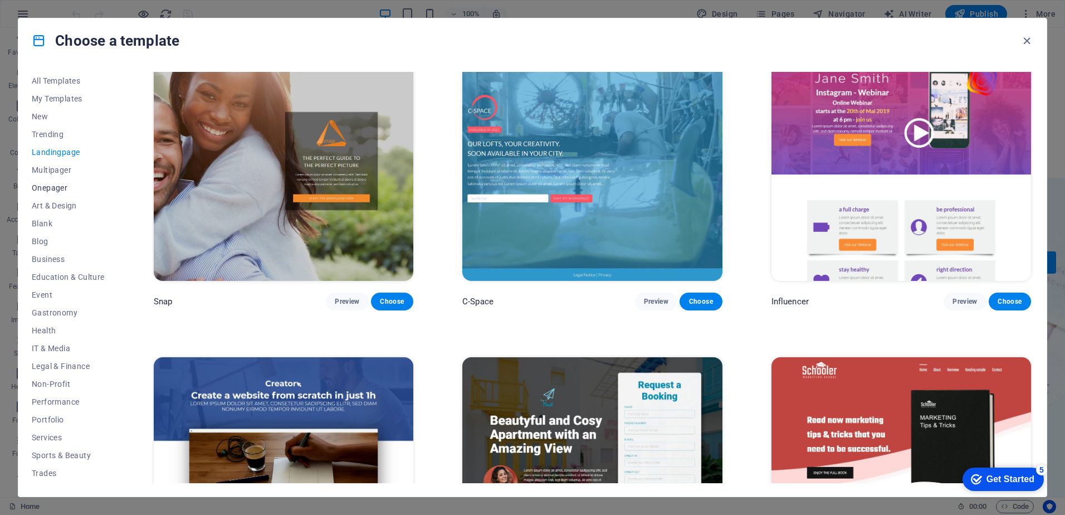
click at [51, 190] on span "Onepager" at bounding box center [68, 187] width 73 height 9
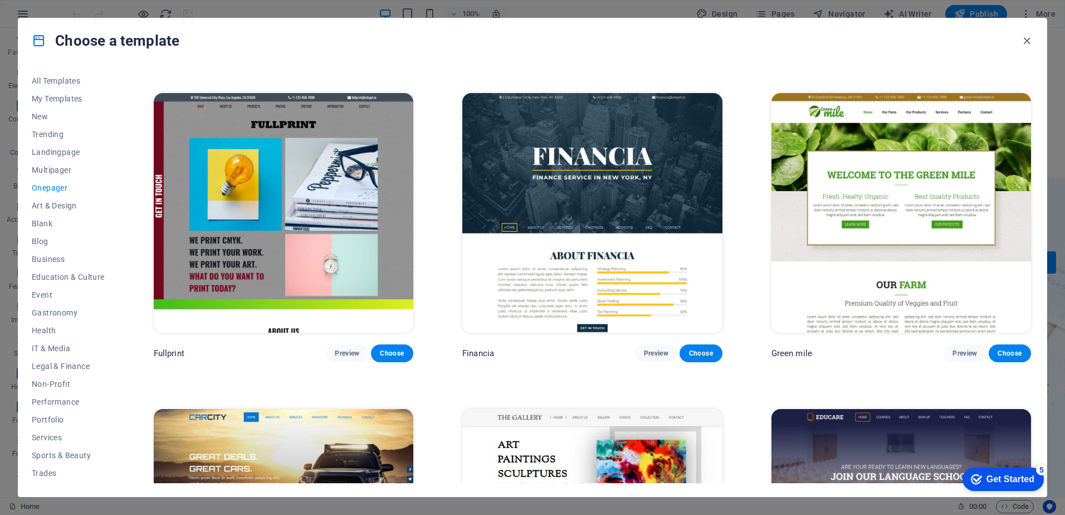
scroll to position [4174, 0]
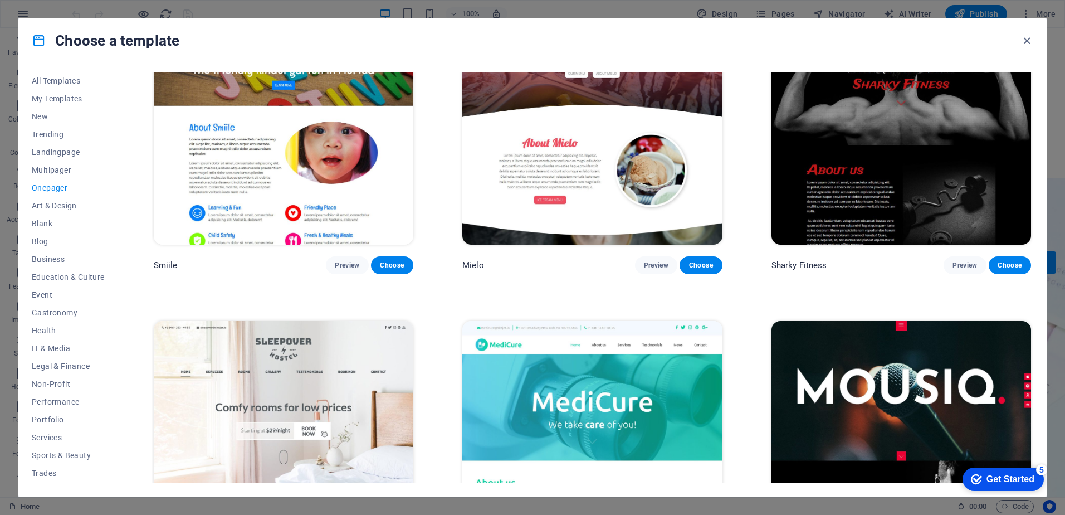
drag, startPoint x: 1034, startPoint y: 312, endPoint x: 1032, endPoint y: 274, distance: 38.5
click at [1032, 274] on div "All Templates My Templates New Trending Landingpage Multipager Onepager Art & D…" at bounding box center [532, 279] width 1028 height 433
click at [576, 138] on img at bounding box center [592, 125] width 260 height 240
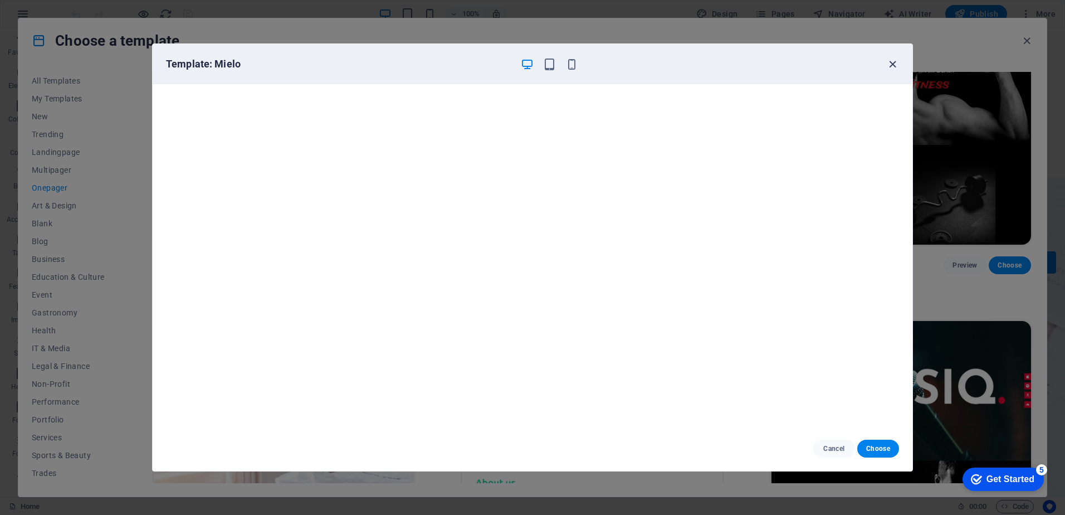
click at [889, 66] on icon "button" at bounding box center [892, 64] width 13 height 13
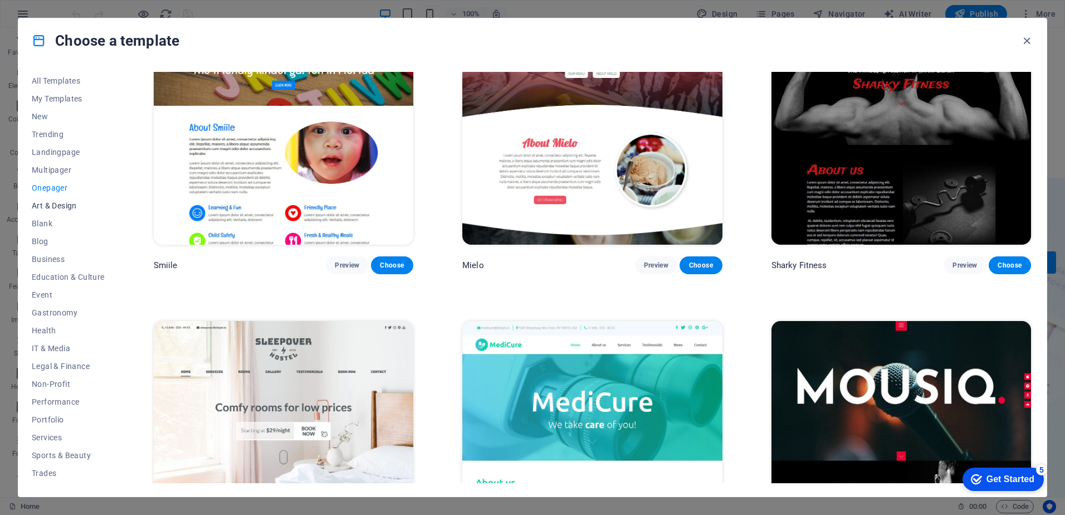
click at [47, 203] on span "Art & Design" at bounding box center [68, 205] width 73 height 9
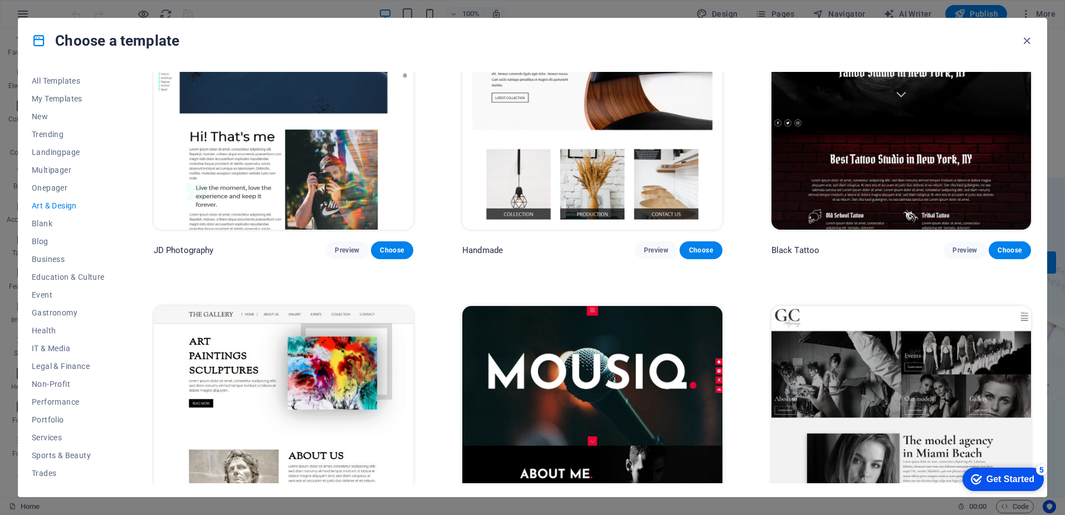
click at [380, 227] on link at bounding box center [284, 226] width 260 height 11
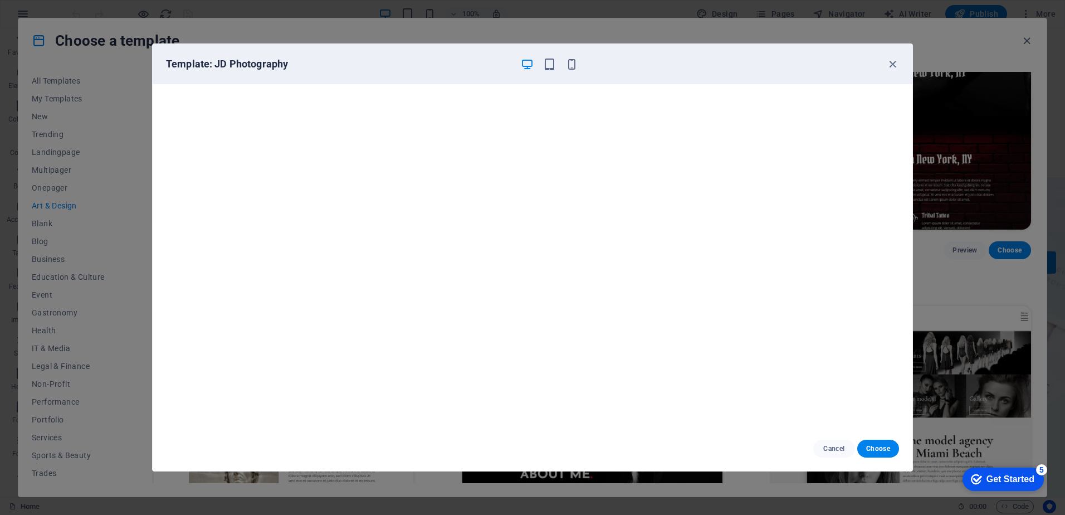
click at [41, 222] on div "Template: JD Photography Cancel Choose" at bounding box center [532, 257] width 1065 height 515
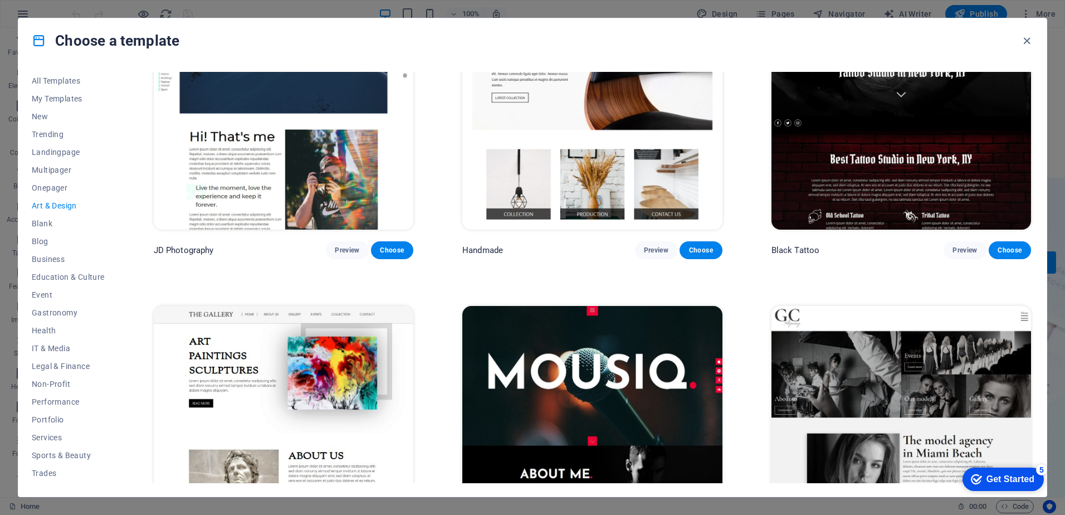
click at [41, 221] on span "Blank" at bounding box center [68, 223] width 73 height 9
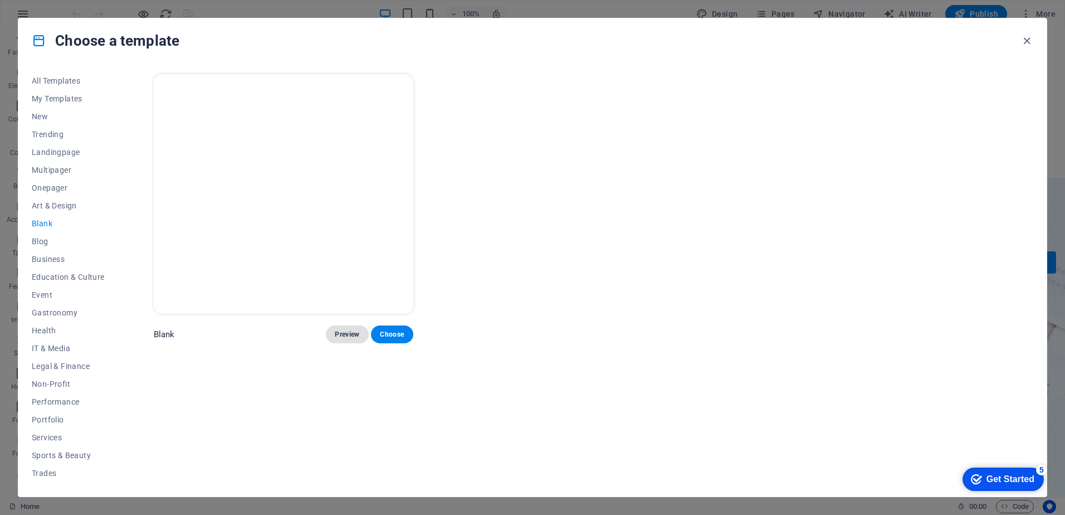
click at [352, 331] on span "Preview" at bounding box center [347, 334] width 25 height 9
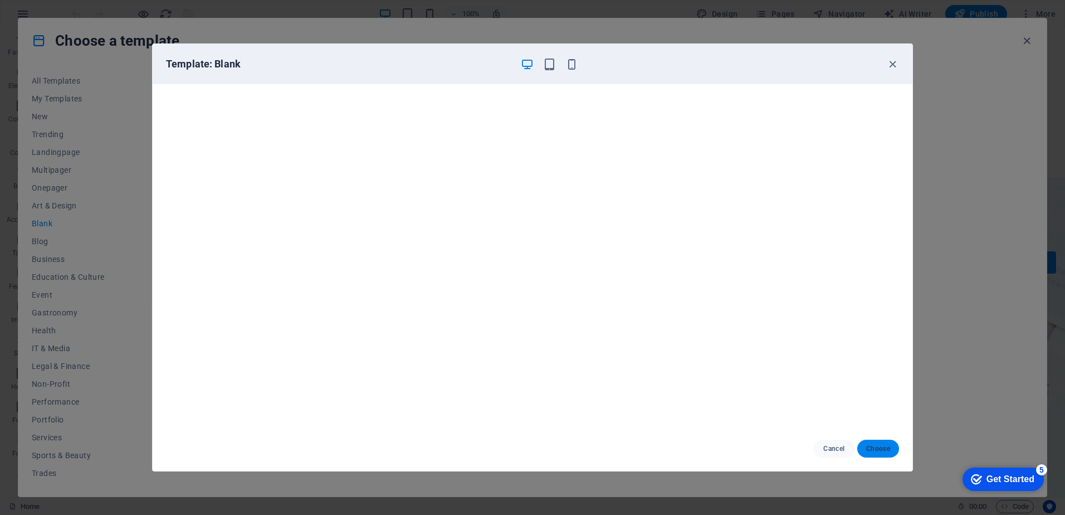
click at [874, 447] on span "Choose" at bounding box center [878, 448] width 24 height 9
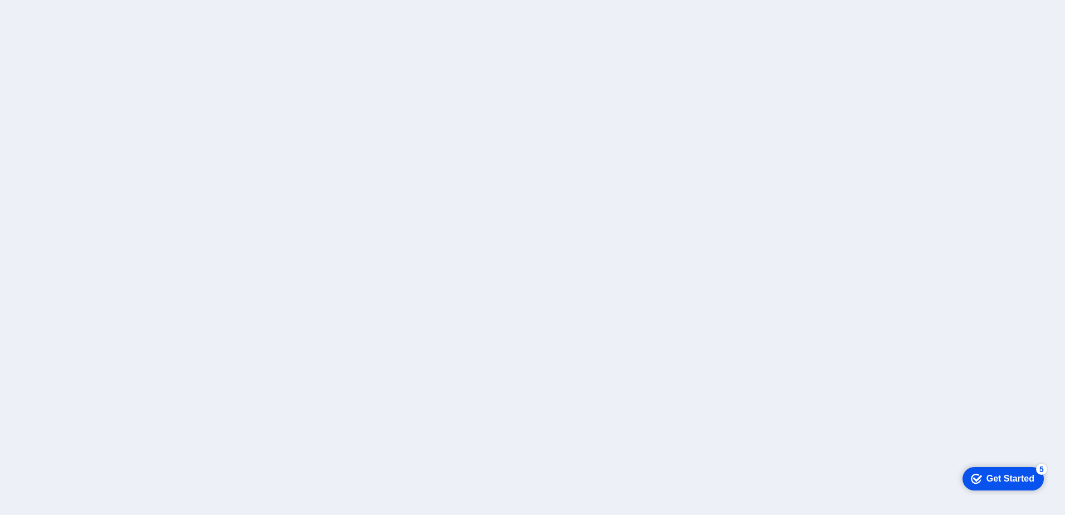
click at [236, 142] on div at bounding box center [532, 257] width 1065 height 515
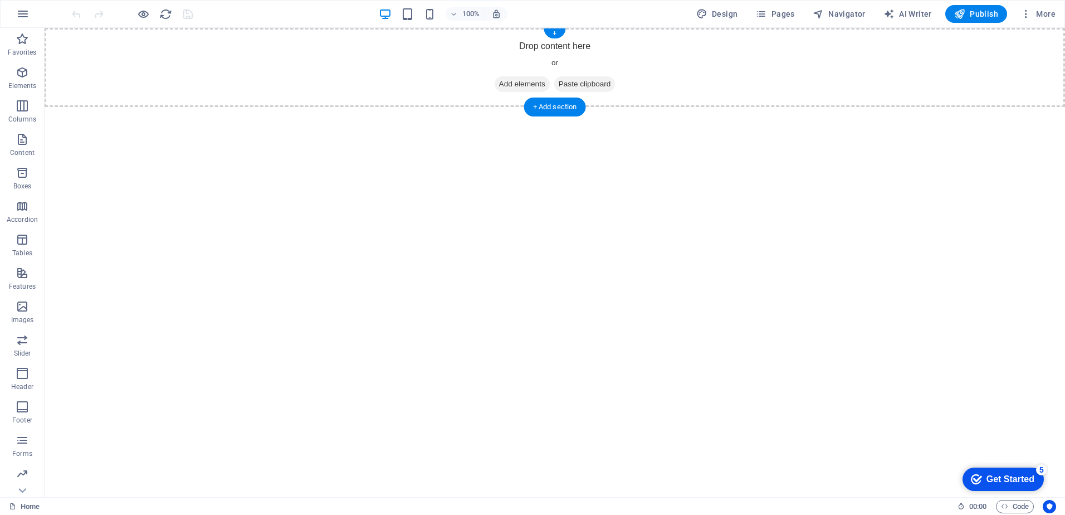
click at [520, 82] on span "Add elements" at bounding box center [522, 84] width 55 height 16
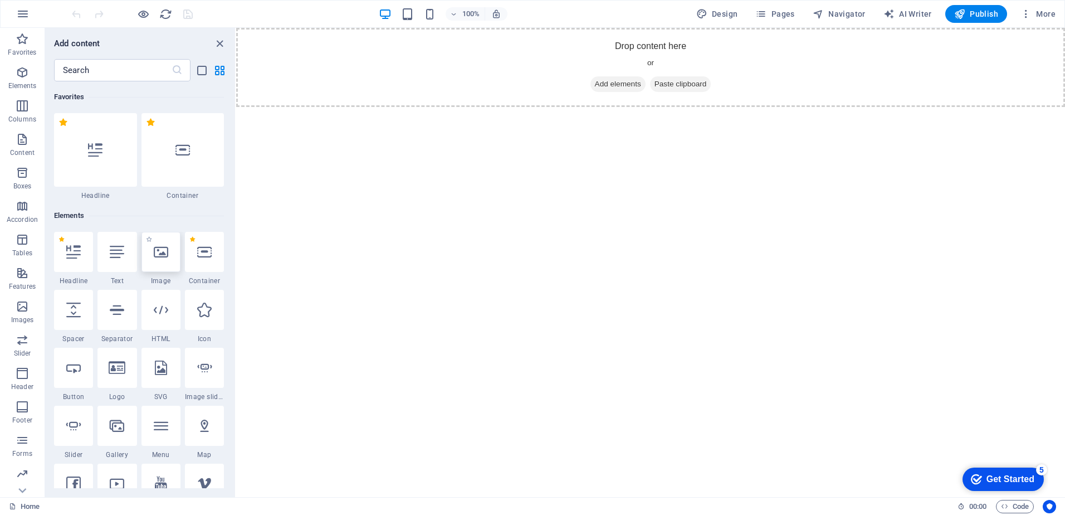
click at [163, 252] on icon at bounding box center [161, 252] width 14 height 14
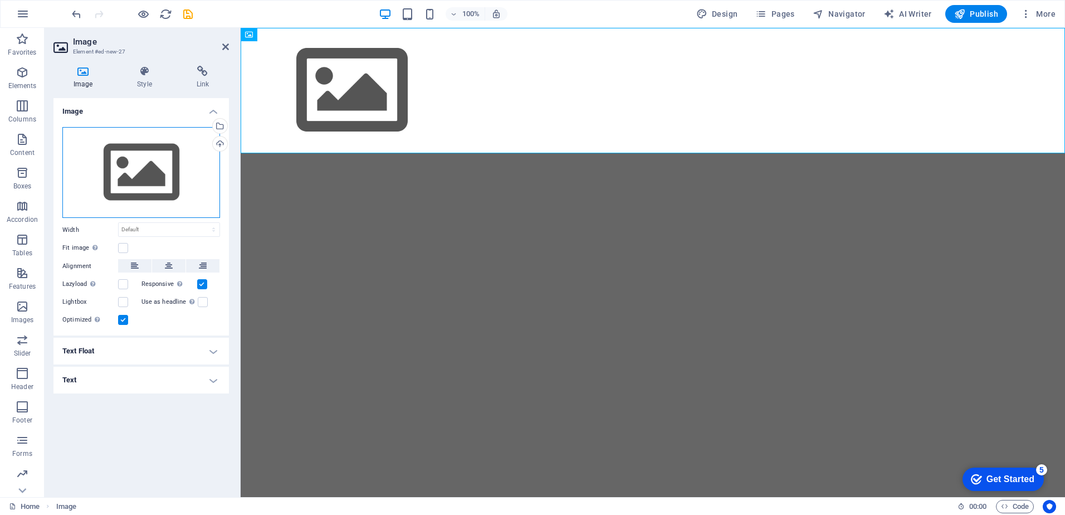
click at [138, 169] on div "Drag files here, click to choose files or select files from Files or our free s…" at bounding box center [141, 172] width 158 height 91
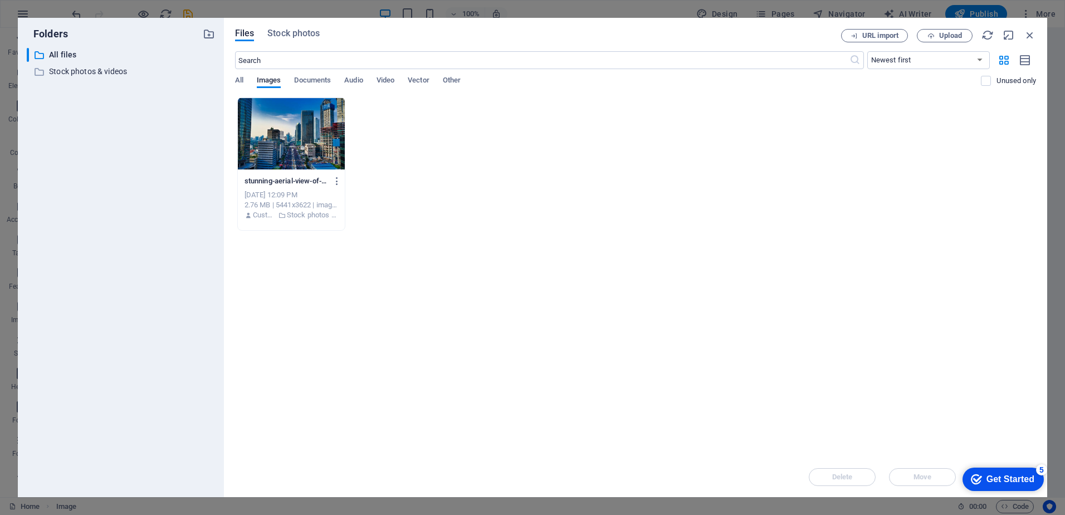
click at [138, 168] on div "​ All files All files ​ Stock photos & videos Stock photos & videos" at bounding box center [121, 268] width 188 height 440
click at [282, 124] on div at bounding box center [291, 133] width 107 height 72
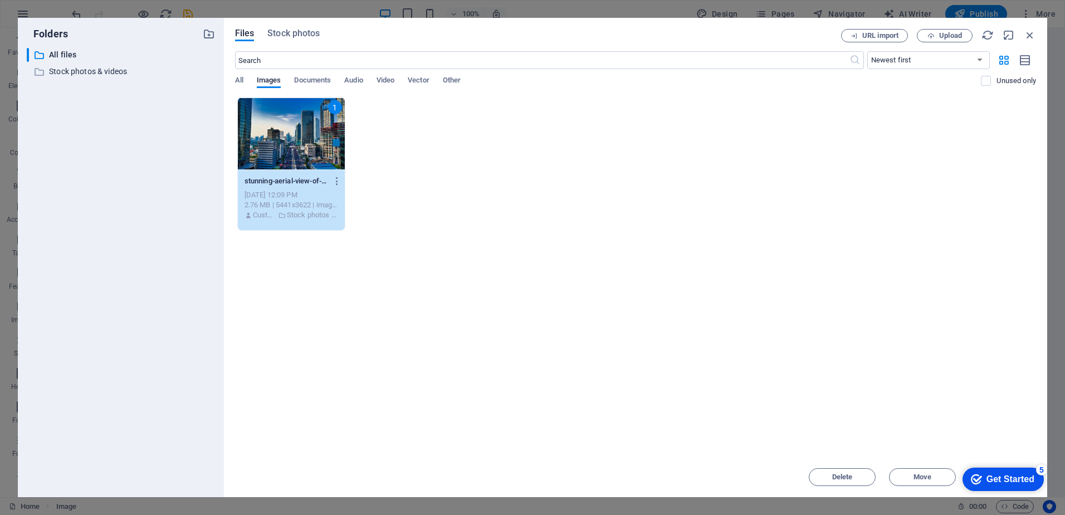
click at [266, 142] on div "1" at bounding box center [291, 133] width 107 height 72
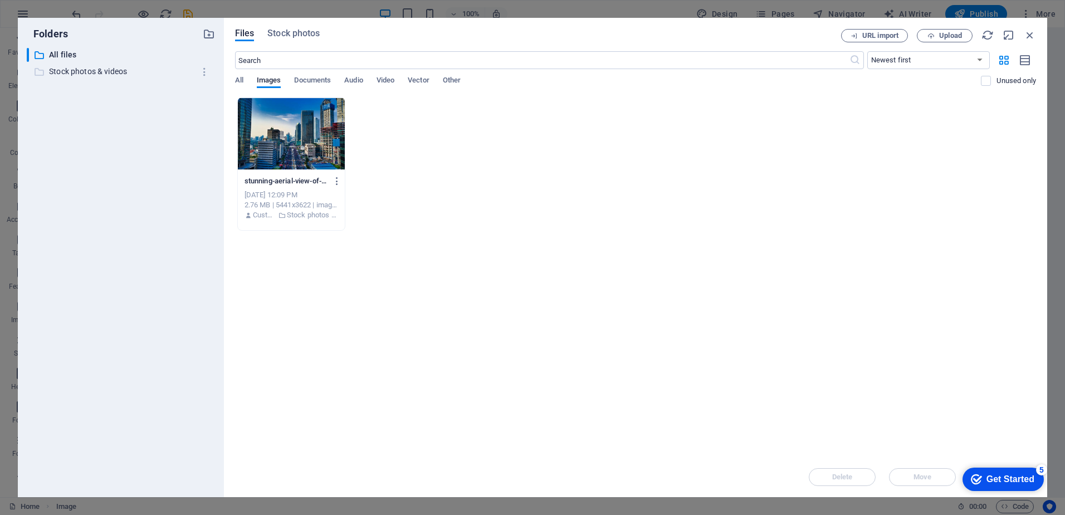
click at [74, 72] on p "Stock photos & videos" at bounding box center [121, 71] width 145 height 13
click at [65, 56] on p "All files" at bounding box center [121, 54] width 145 height 13
click at [298, 77] on span "Documents" at bounding box center [312, 82] width 37 height 16
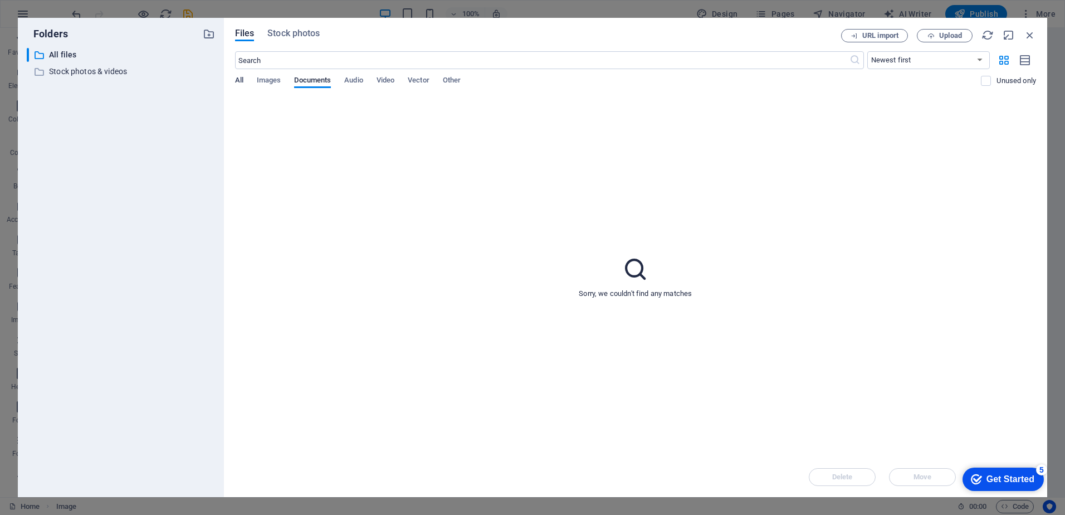
click at [237, 77] on span "All" at bounding box center [239, 82] width 8 height 16
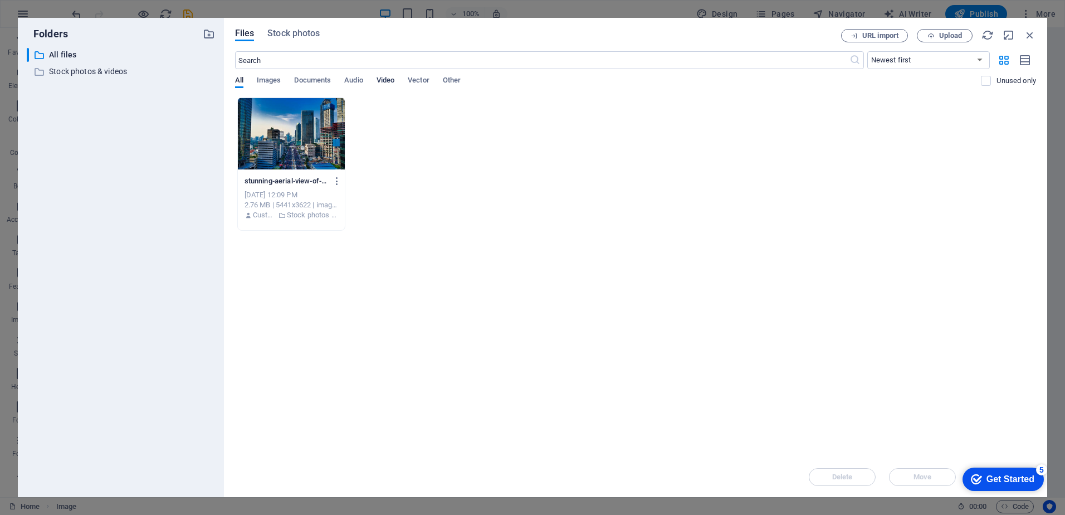
click at [383, 79] on span "Video" at bounding box center [386, 82] width 18 height 16
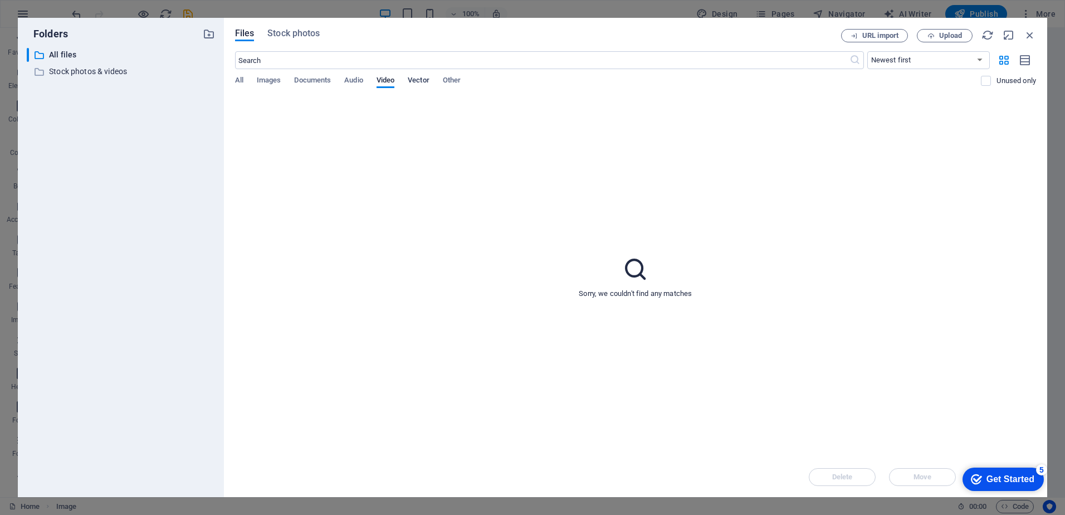
click at [418, 78] on span "Vector" at bounding box center [419, 82] width 22 height 16
click at [1033, 33] on icon "button" at bounding box center [1030, 35] width 12 height 12
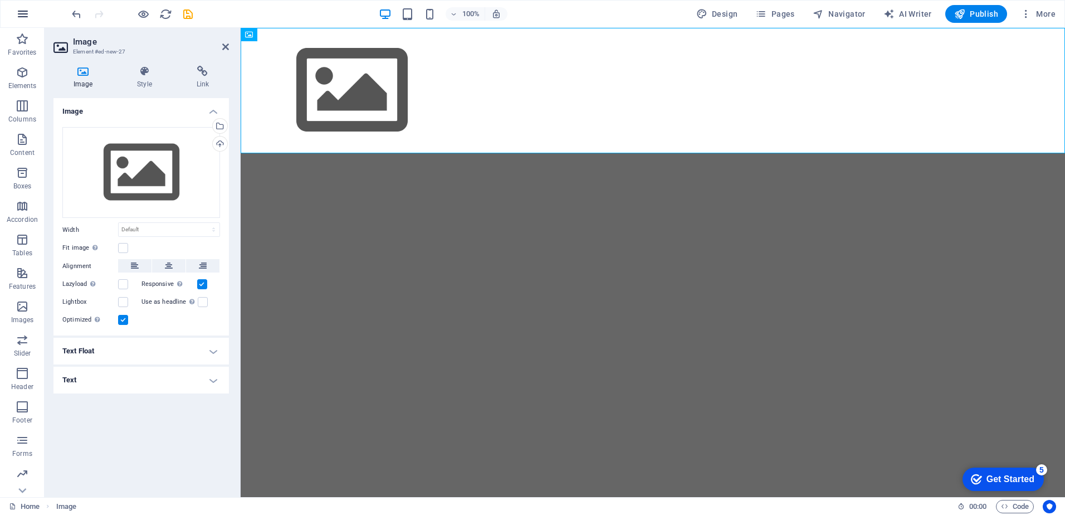
click at [21, 13] on icon "button" at bounding box center [22, 13] width 13 height 13
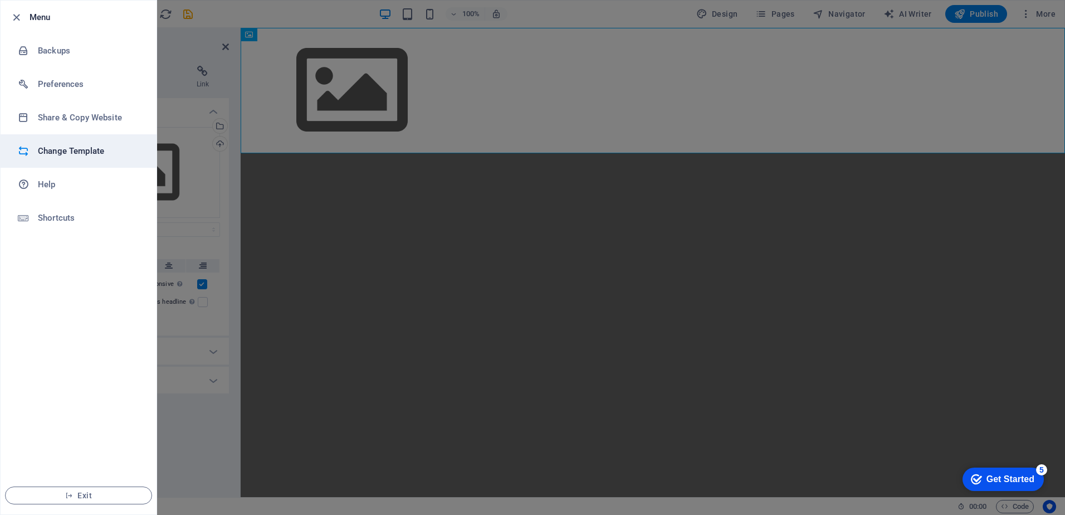
click at [58, 150] on h6 "Change Template" at bounding box center [89, 150] width 103 height 13
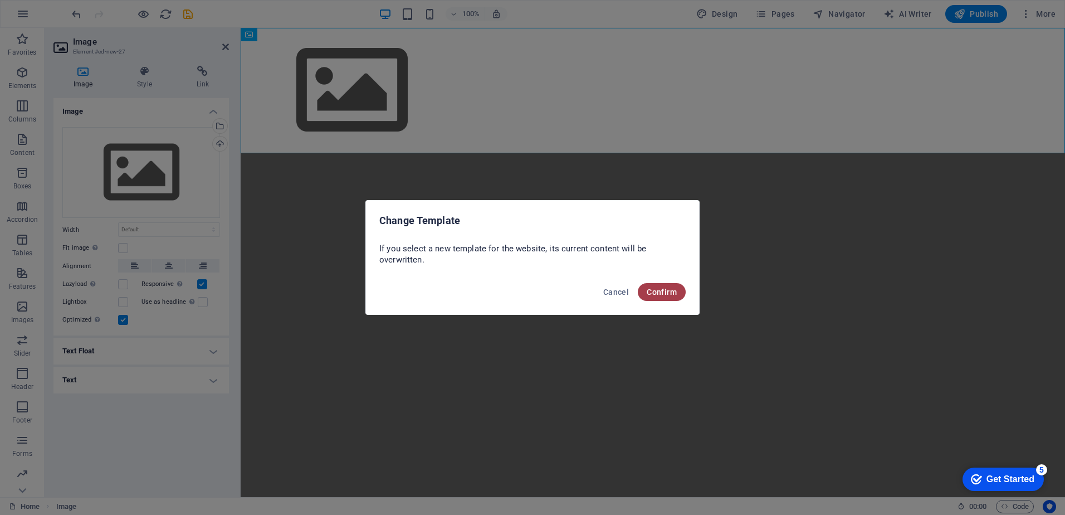
click at [669, 294] on span "Confirm" at bounding box center [662, 291] width 30 height 9
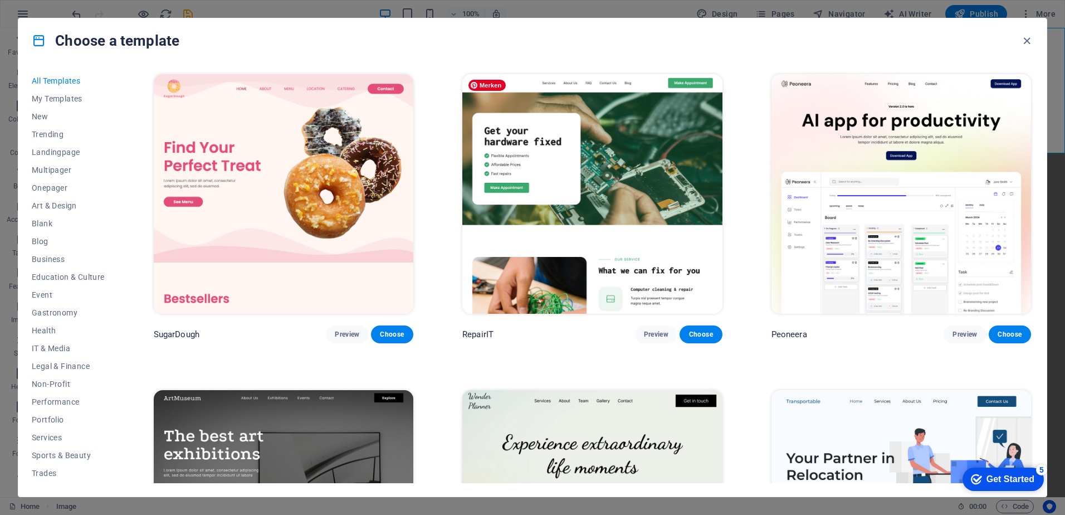
scroll to position [360, 0]
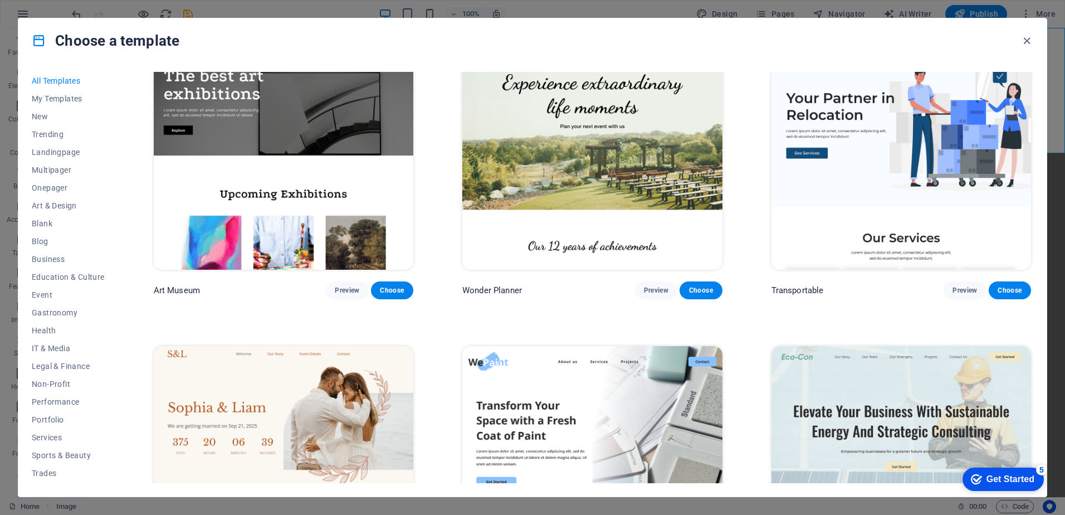
drag, startPoint x: 1061, startPoint y: 154, endPoint x: 1063, endPoint y: 178, distance: 23.5
click at [1063, 178] on div "Choose a template All Templates My Templates New Trending Landingpage Multipage…" at bounding box center [532, 257] width 1065 height 515
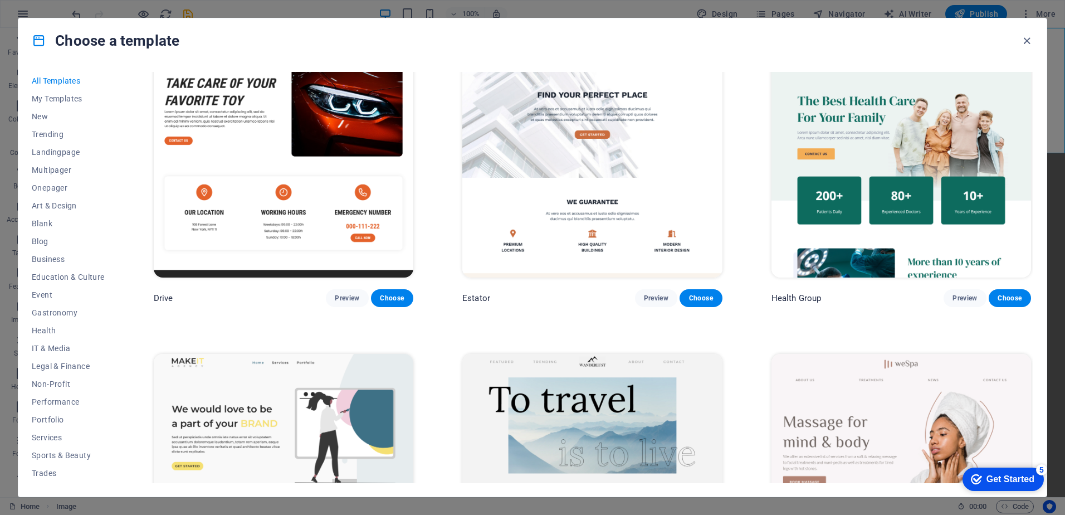
scroll to position [3598, 0]
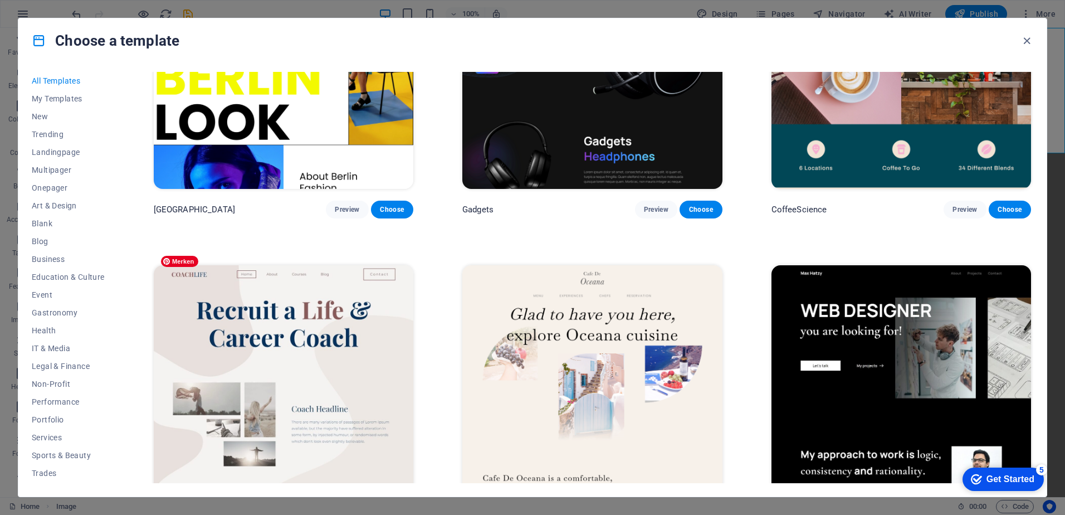
click at [245, 297] on img at bounding box center [284, 385] width 260 height 240
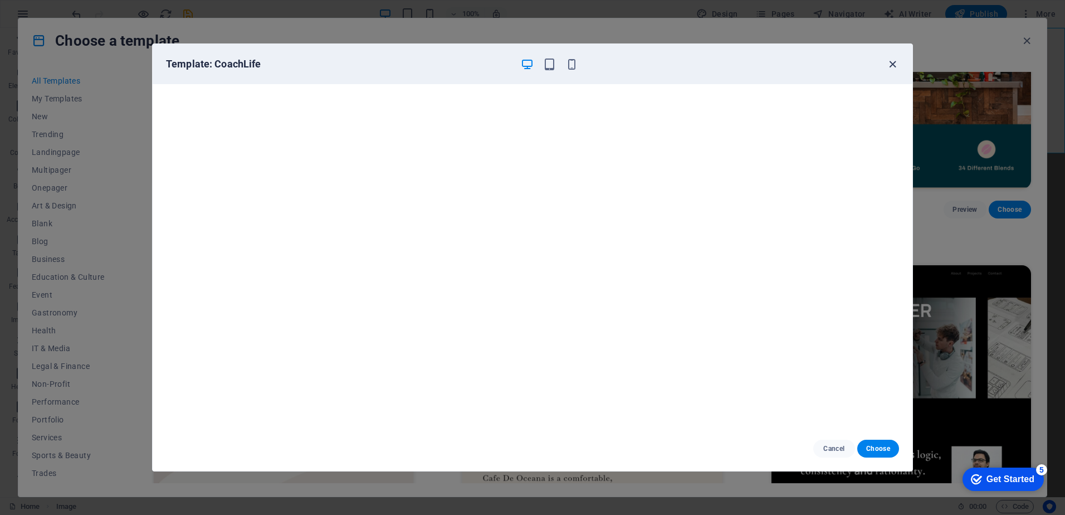
click at [892, 64] on icon "button" at bounding box center [892, 64] width 13 height 13
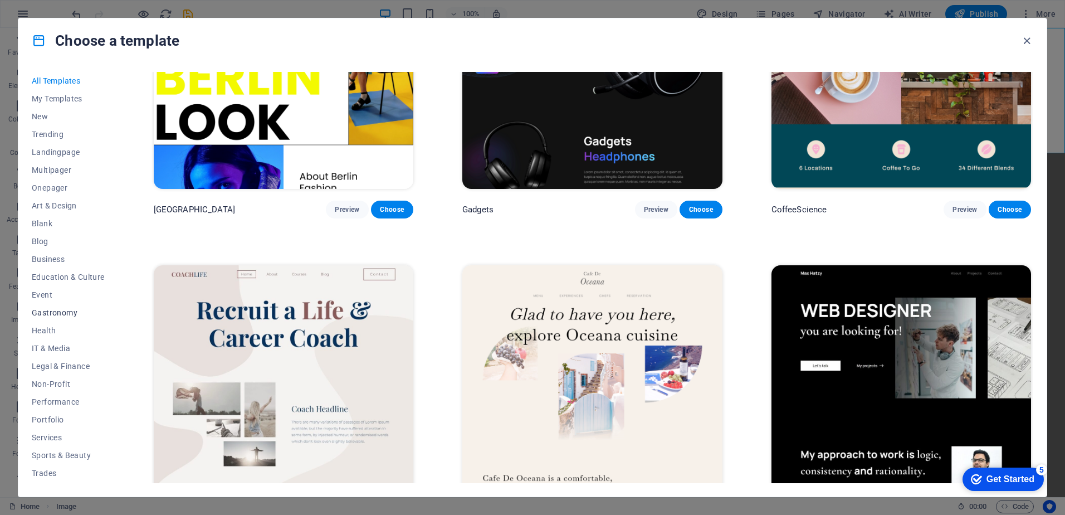
click at [51, 312] on span "Gastronomy" at bounding box center [68, 312] width 73 height 9
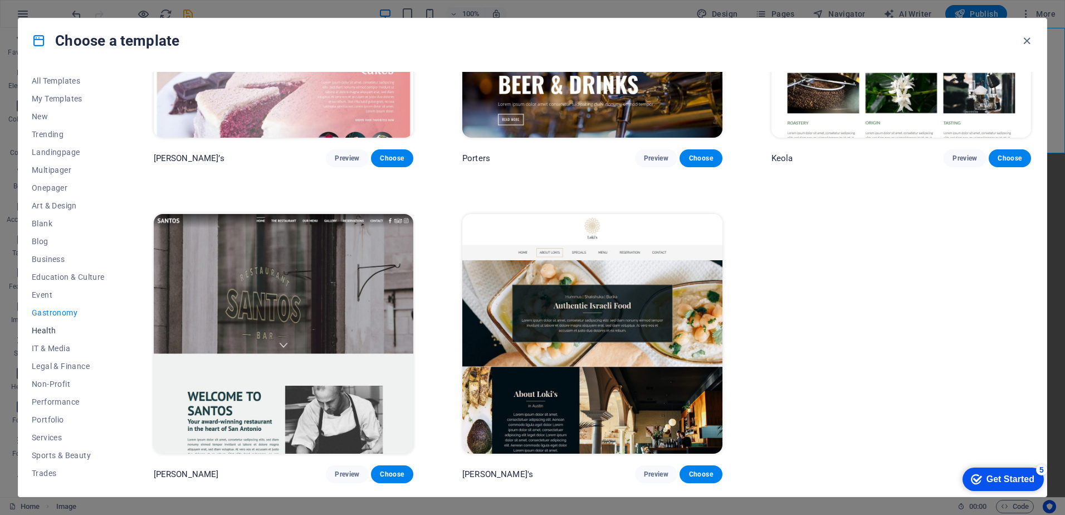
scroll to position [453, 0]
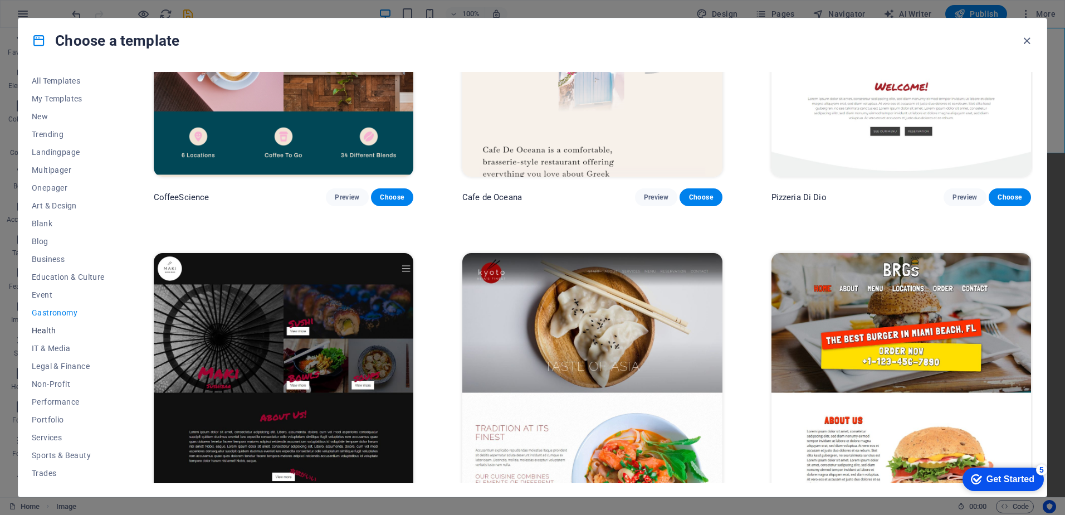
click at [44, 326] on span "Health" at bounding box center [68, 330] width 73 height 9
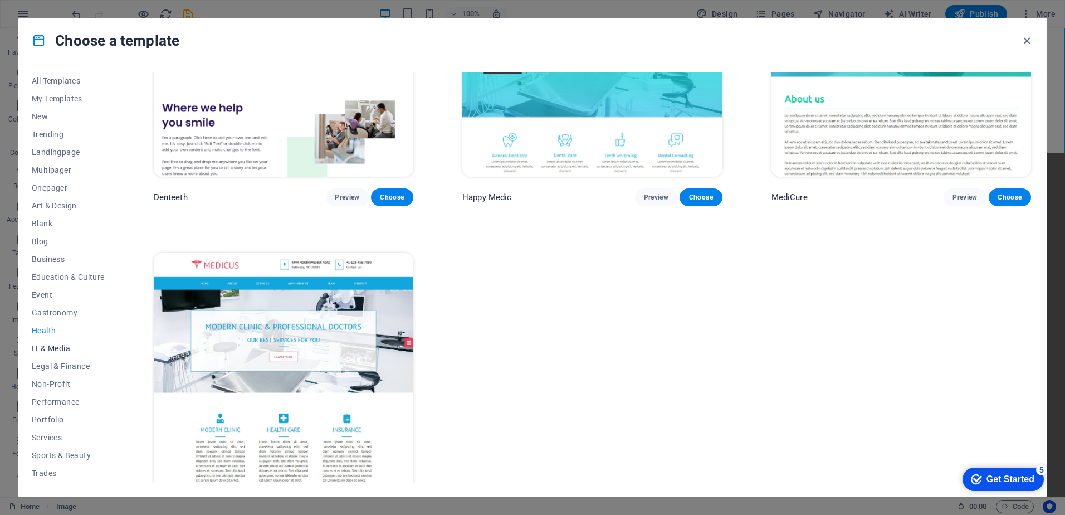
click at [46, 347] on span "IT & Media" at bounding box center [68, 348] width 73 height 9
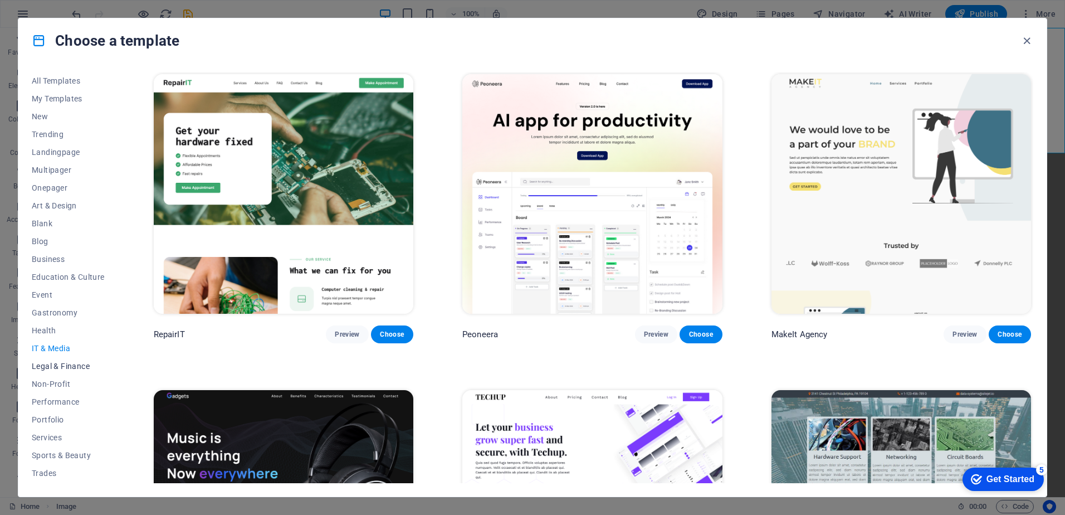
click at [50, 366] on span "Legal & Finance" at bounding box center [68, 366] width 73 height 9
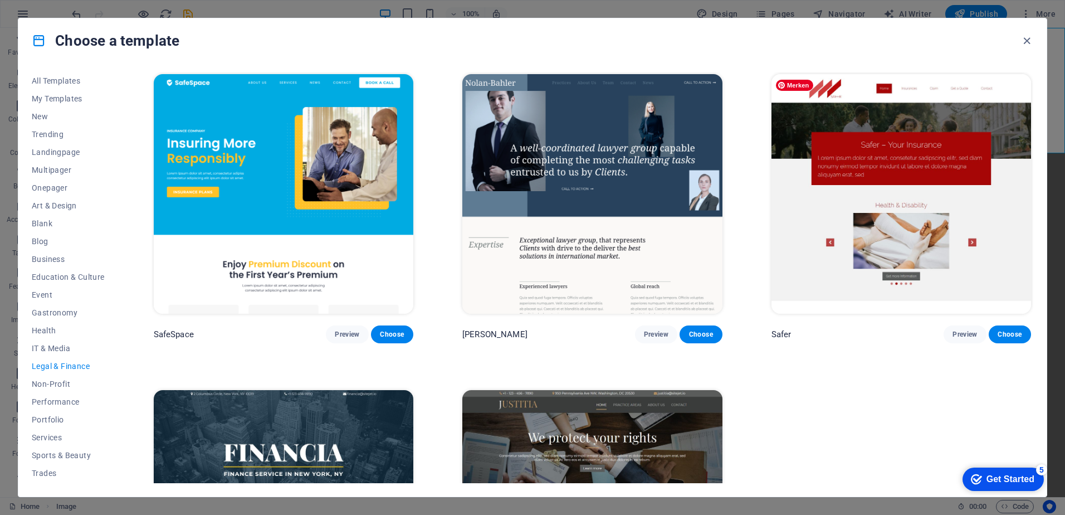
click at [889, 171] on img at bounding box center [902, 194] width 260 height 240
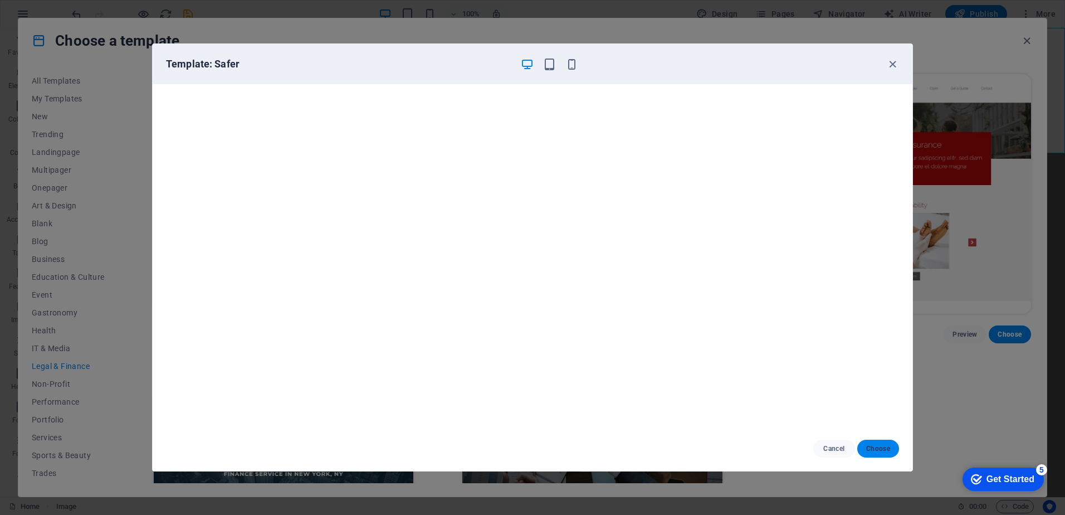
click at [876, 447] on span "Choose" at bounding box center [878, 448] width 24 height 9
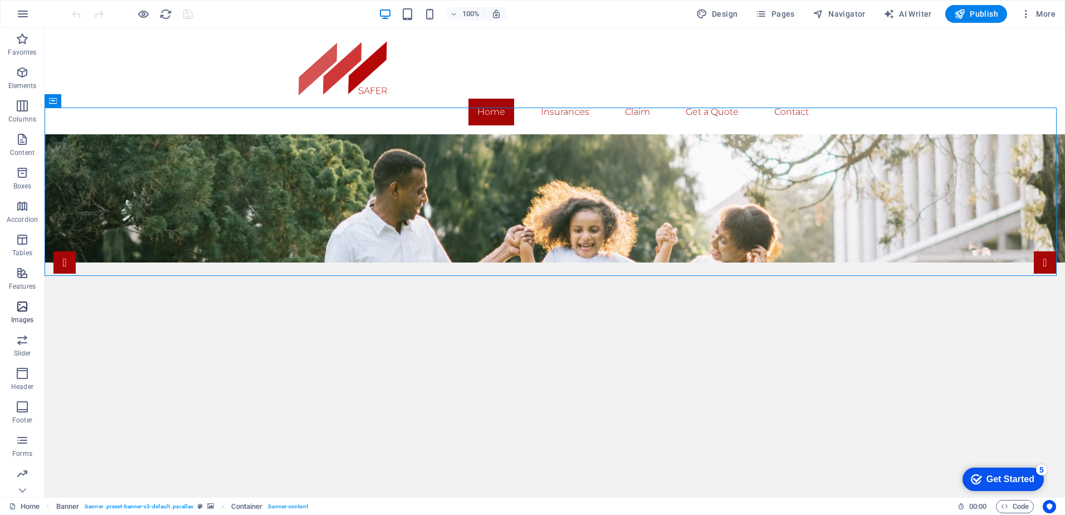
click at [21, 308] on icon "button" at bounding box center [22, 306] width 13 height 13
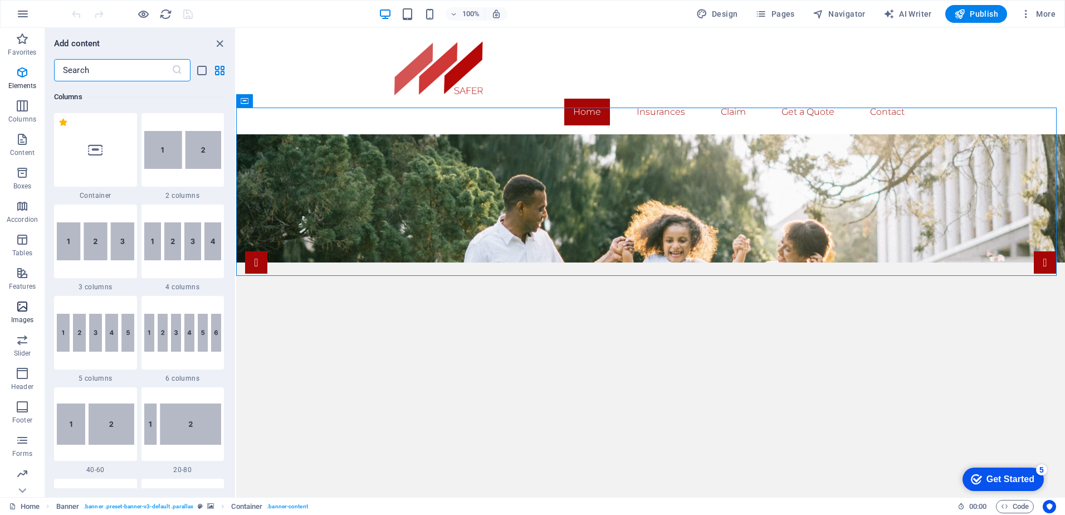
scroll to position [5649, 0]
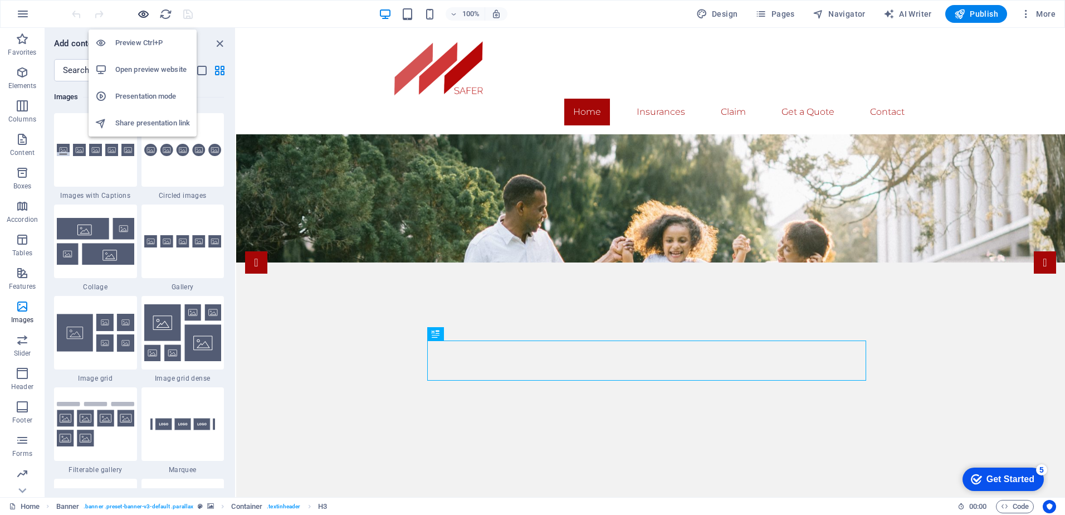
click at [145, 12] on icon "button" at bounding box center [143, 14] width 13 height 13
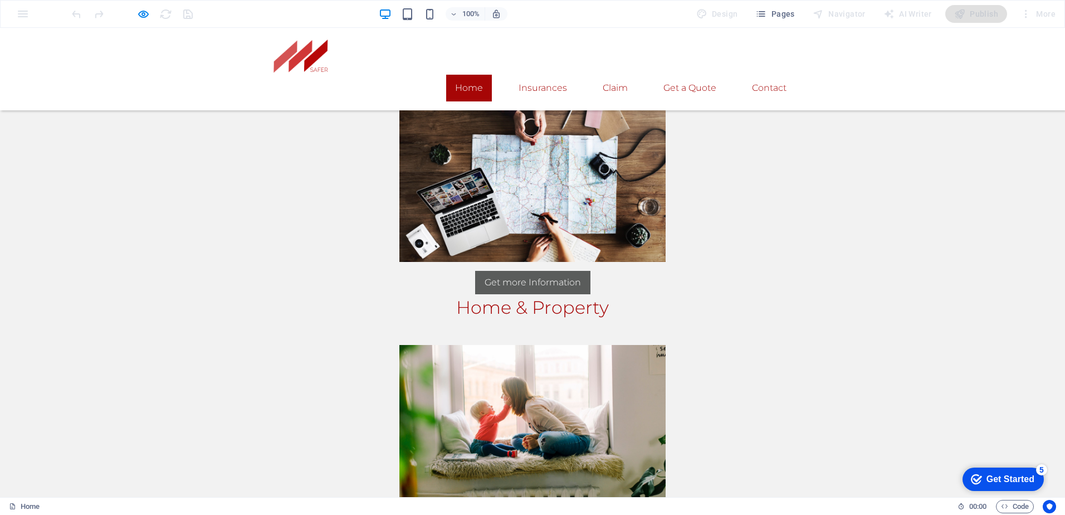
scroll to position [1553, 0]
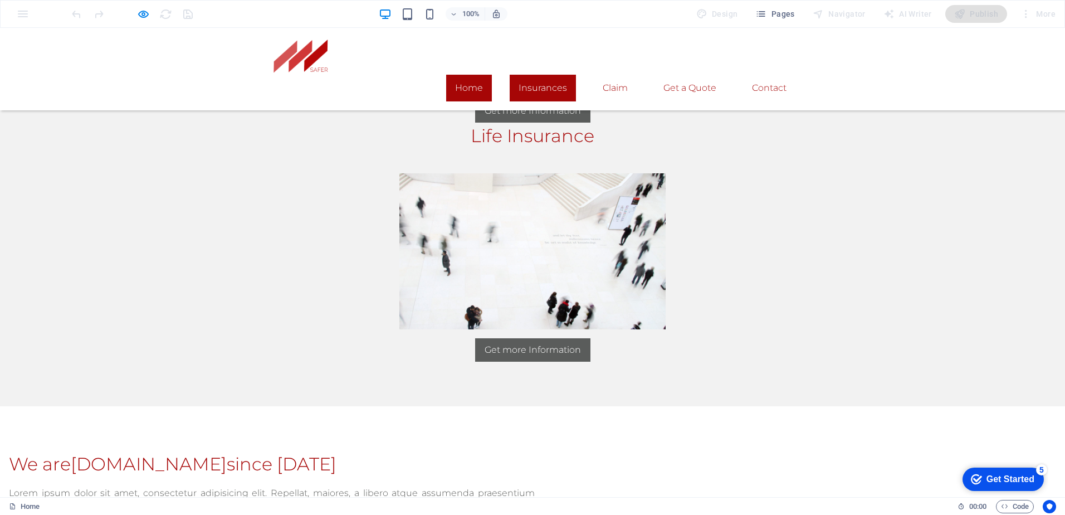
click at [527, 75] on link "Insurances" at bounding box center [543, 88] width 66 height 27
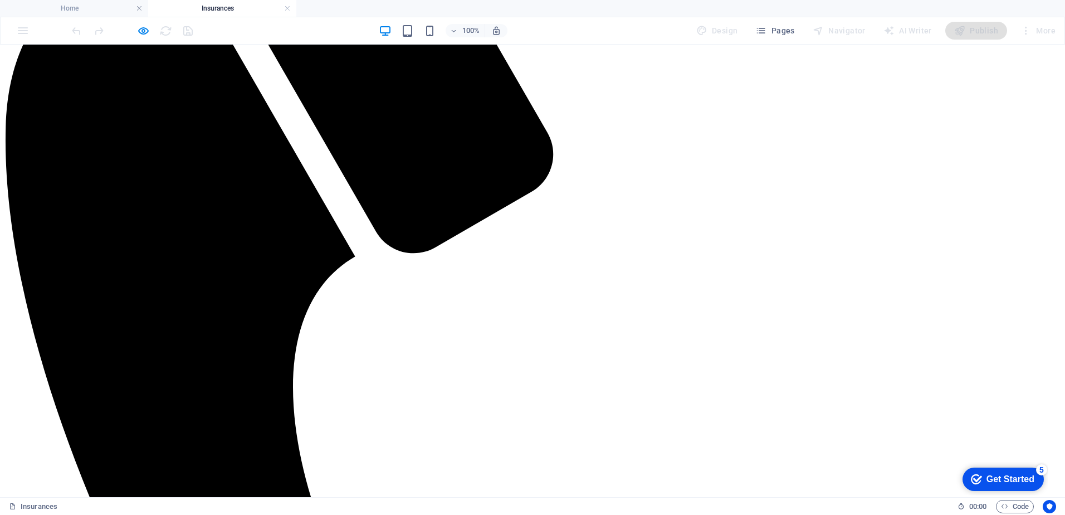
scroll to position [0, 0]
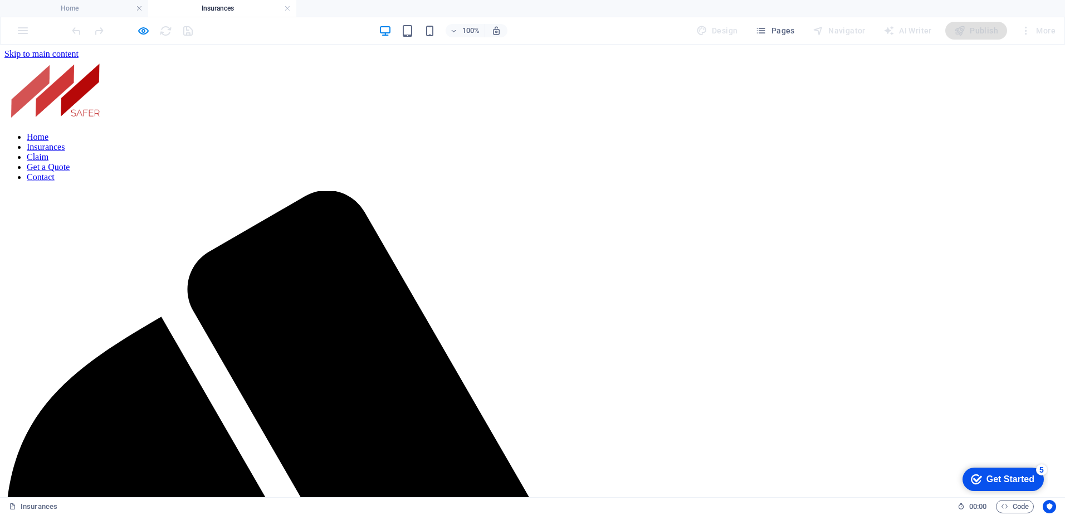
click at [687, 132] on nav "Home Insurances Claim Get a Quote Contact" at bounding box center [532, 157] width 1056 height 50
click at [690, 132] on nav "Home Insurances Claim Get a Quote Contact" at bounding box center [532, 157] width 1056 height 50
click at [765, 132] on nav "Home Insurances Claim Get a Quote Contact" at bounding box center [532, 157] width 1056 height 50
click at [605, 132] on nav "Home Insurances Claim Get a Quote Contact" at bounding box center [532, 157] width 1056 height 50
click at [447, 132] on nav "Home Insurances Claim Get a Quote Contact" at bounding box center [532, 157] width 1056 height 50
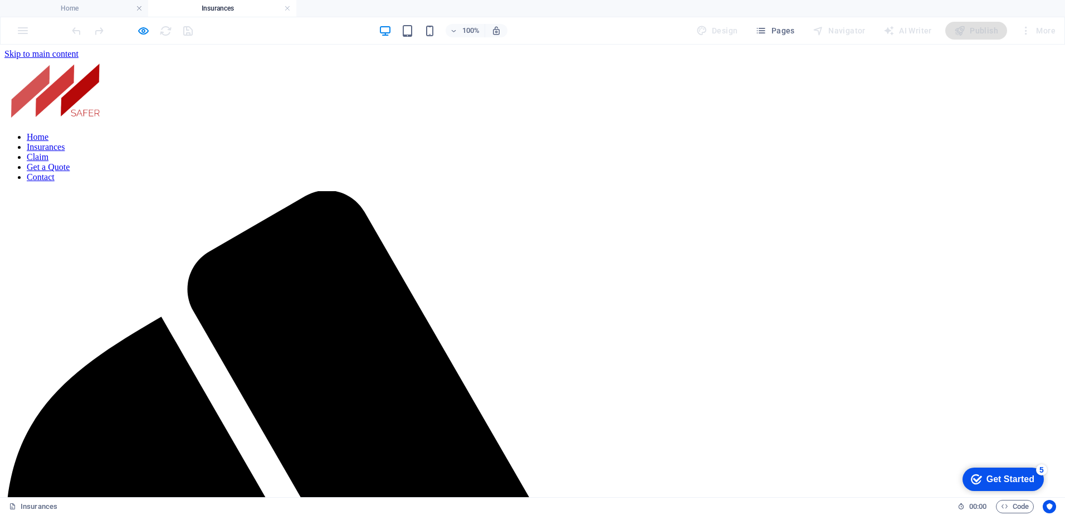
click at [466, 132] on nav "Home Insurances Claim Get a Quote Contact" at bounding box center [532, 157] width 1056 height 50
click at [459, 132] on nav "Home Insurances Claim Get a Quote Contact" at bounding box center [532, 157] width 1056 height 50
